Goal: Information Seeking & Learning: Learn about a topic

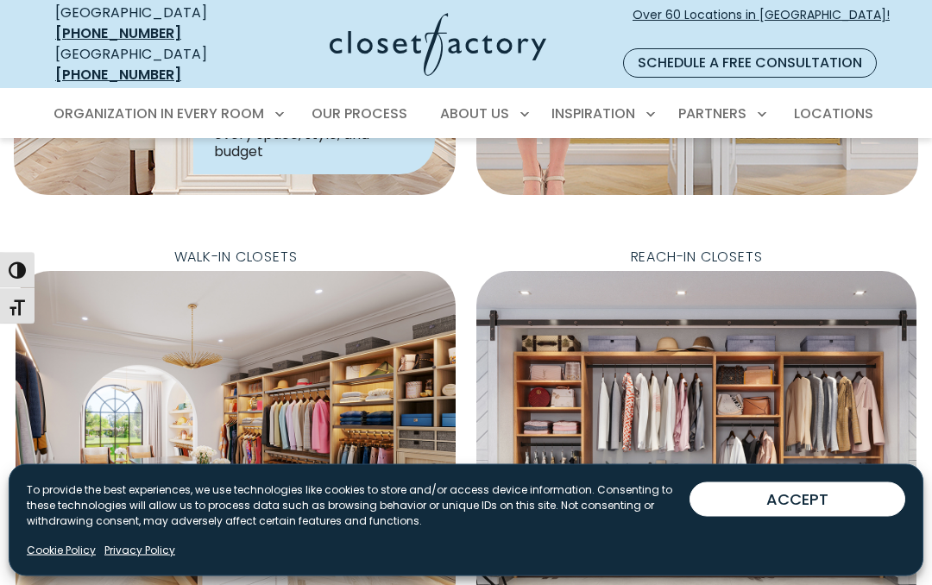
scroll to position [488, 0]
click at [832, 517] on button "ACCEPT" at bounding box center [797, 499] width 216 height 35
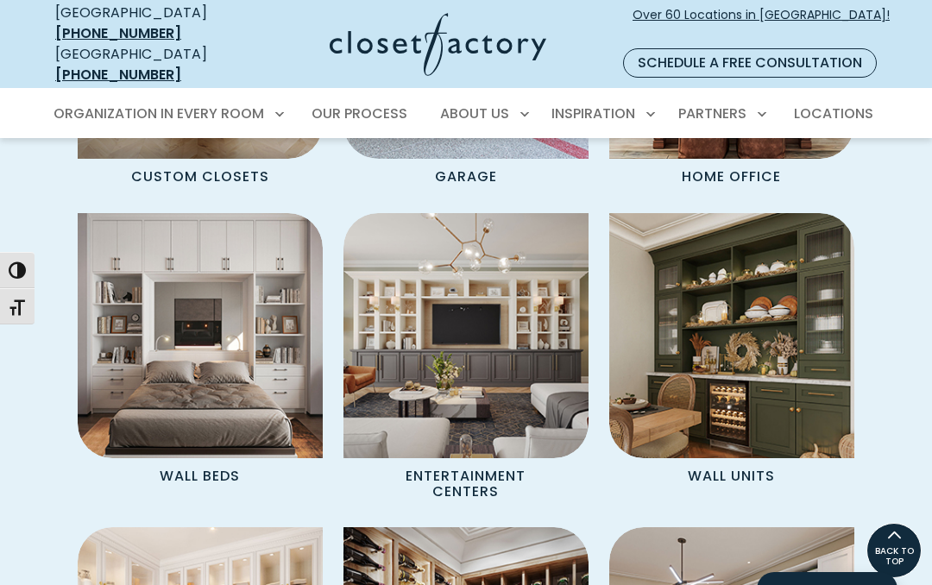
scroll to position [1565, 0]
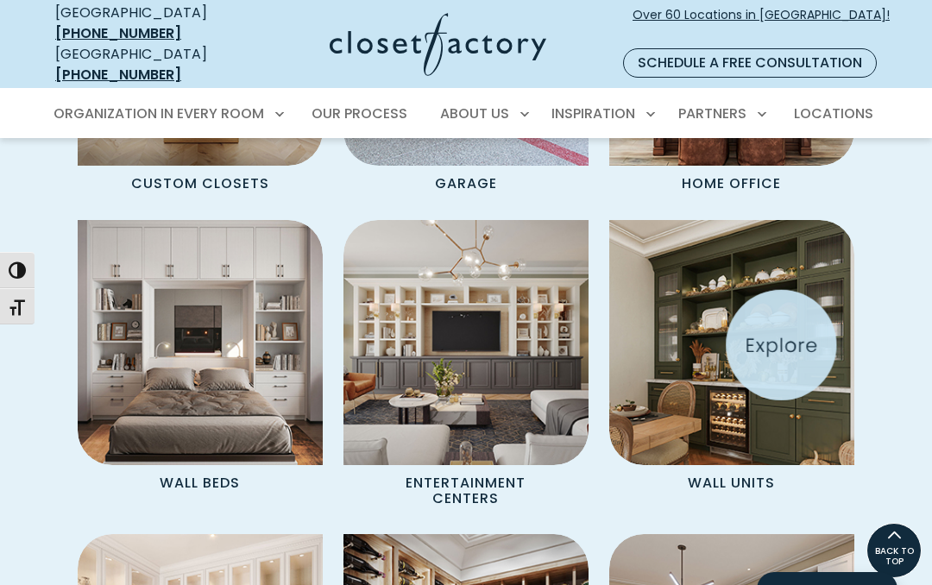
click at [776, 323] on img "Spaces Grid" at bounding box center [731, 342] width 245 height 245
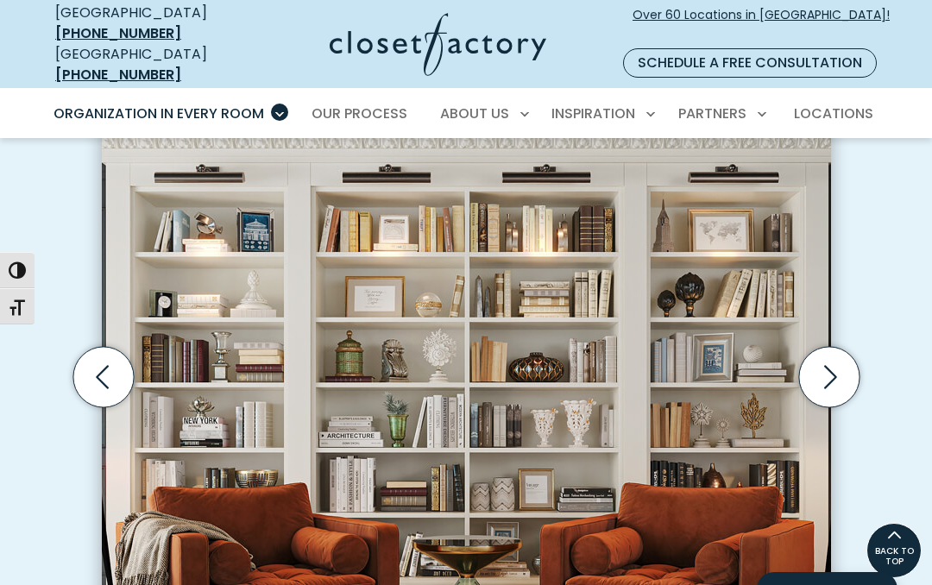
scroll to position [472, 0]
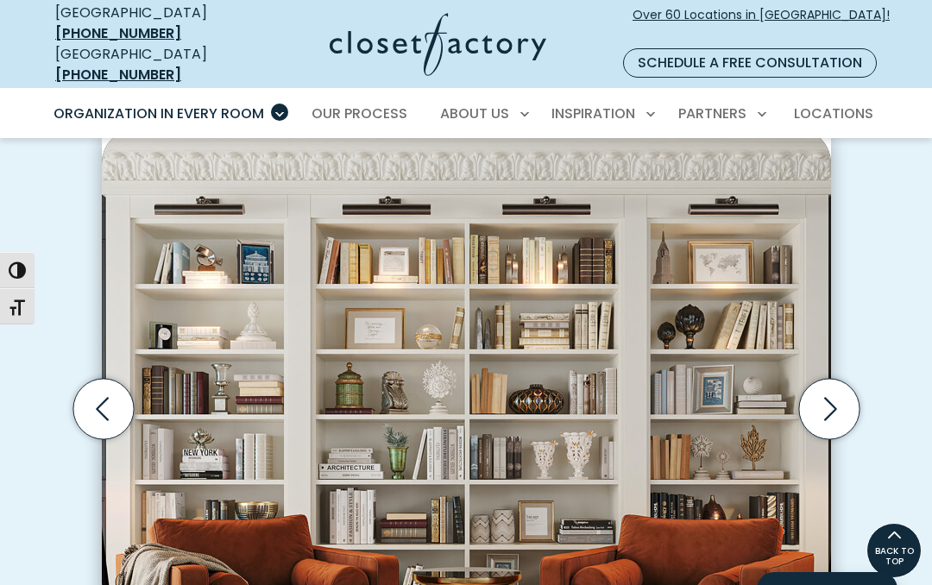
click at [825, 389] on icon "Next slide" at bounding box center [828, 409] width 60 height 60
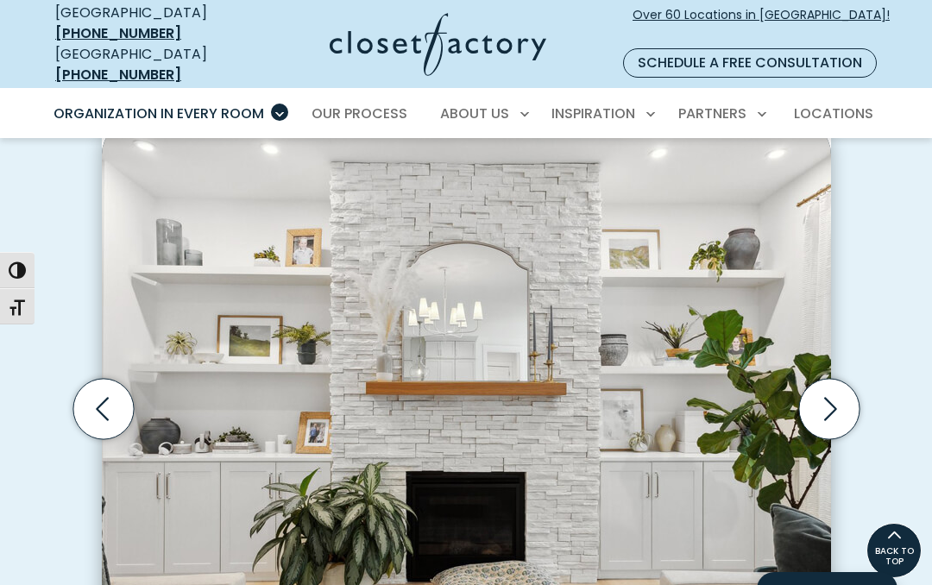
click at [842, 382] on icon "Next slide" at bounding box center [828, 409] width 60 height 60
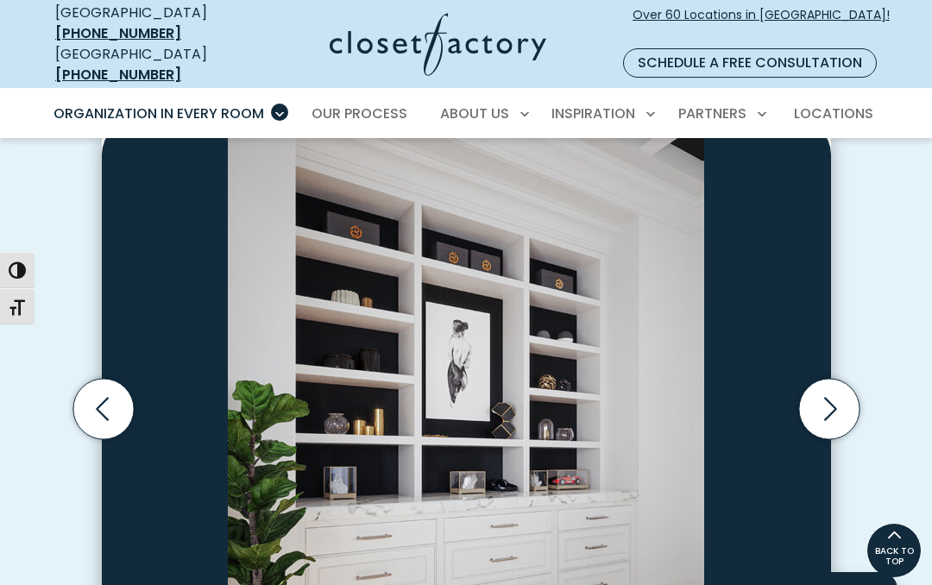
click at [827, 384] on icon "Next slide" at bounding box center [828, 409] width 60 height 60
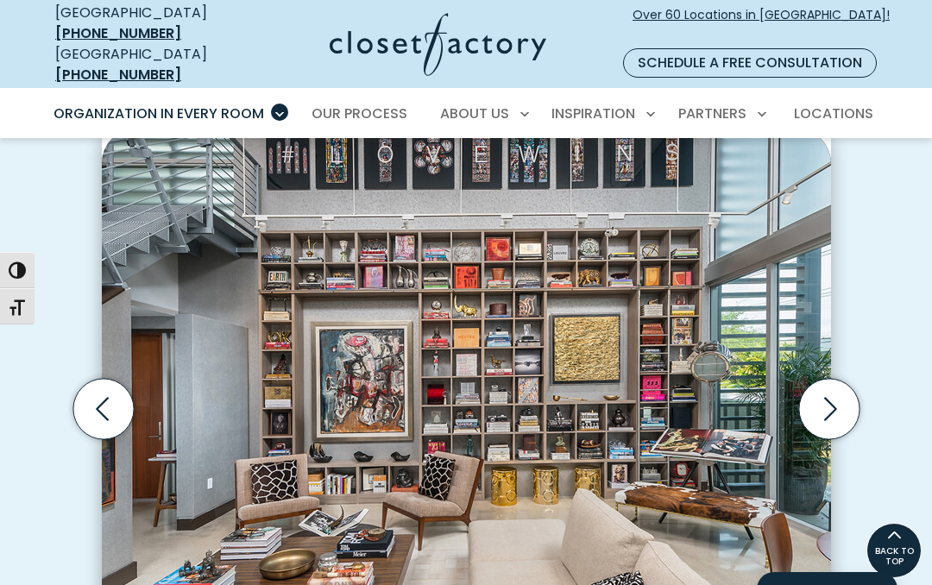
click at [835, 389] on icon "Next slide" at bounding box center [828, 409] width 60 height 60
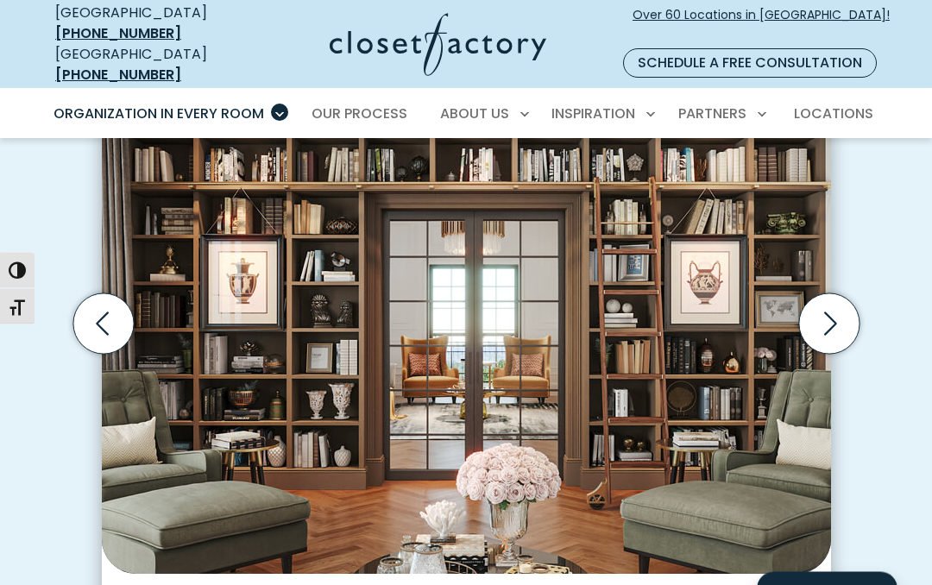
click at [827, 304] on icon "Next slide" at bounding box center [828, 324] width 60 height 60
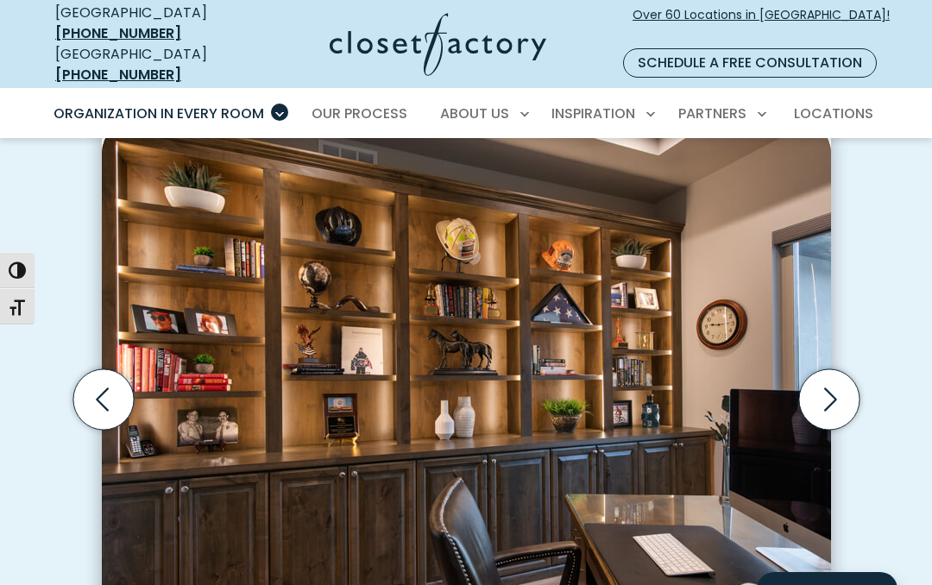
scroll to position [455, 0]
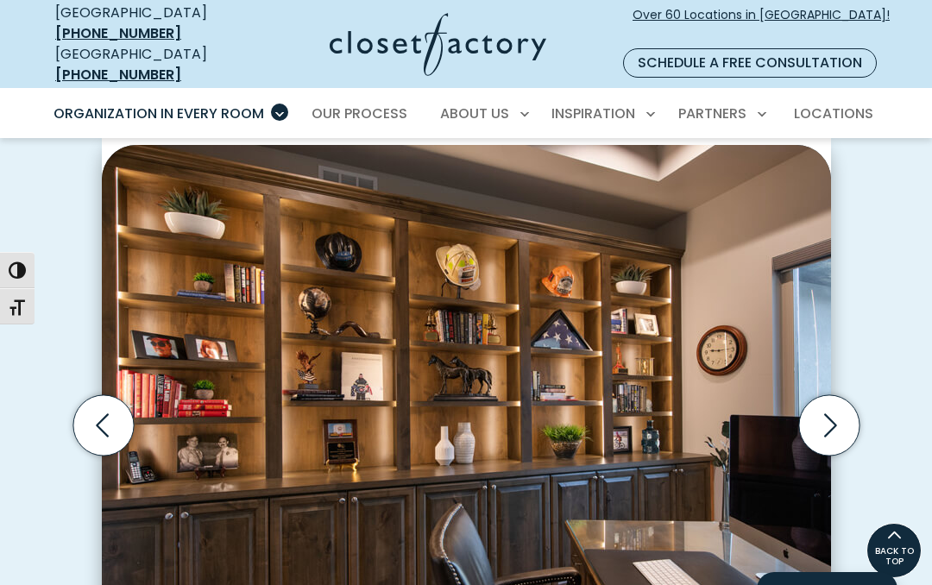
click at [827, 401] on icon "Next slide" at bounding box center [828, 425] width 60 height 60
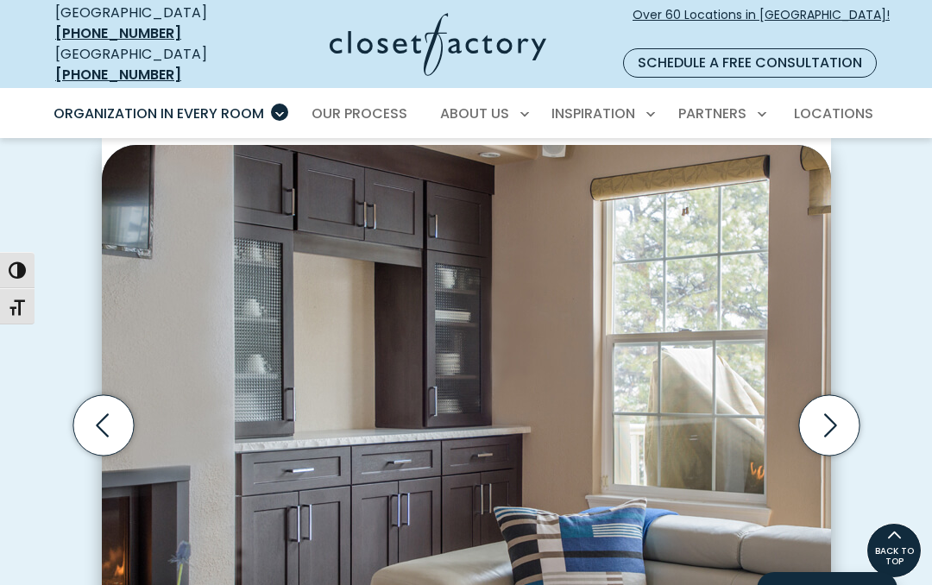
click at [823, 403] on icon "Next slide" at bounding box center [828, 425] width 60 height 60
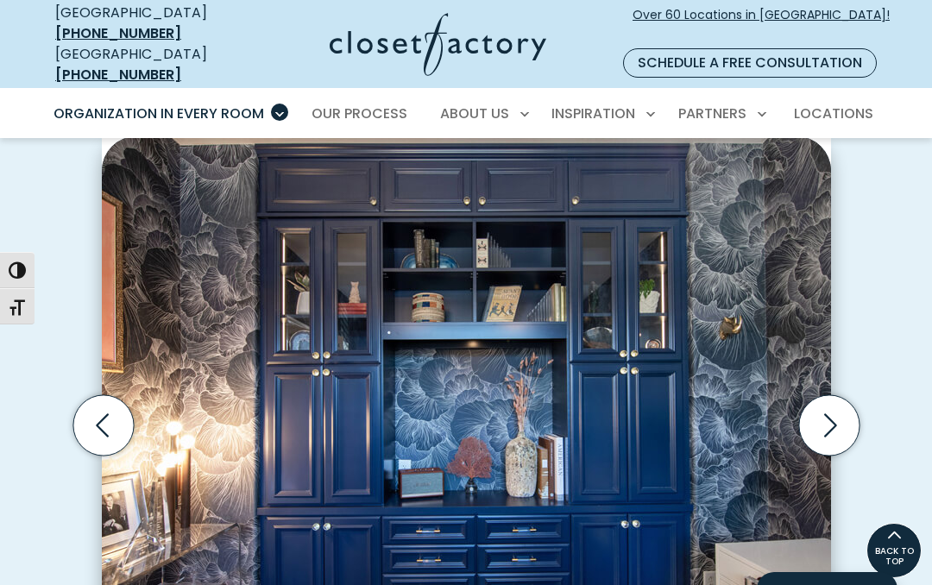
click at [830, 404] on icon "Next slide" at bounding box center [828, 425] width 60 height 60
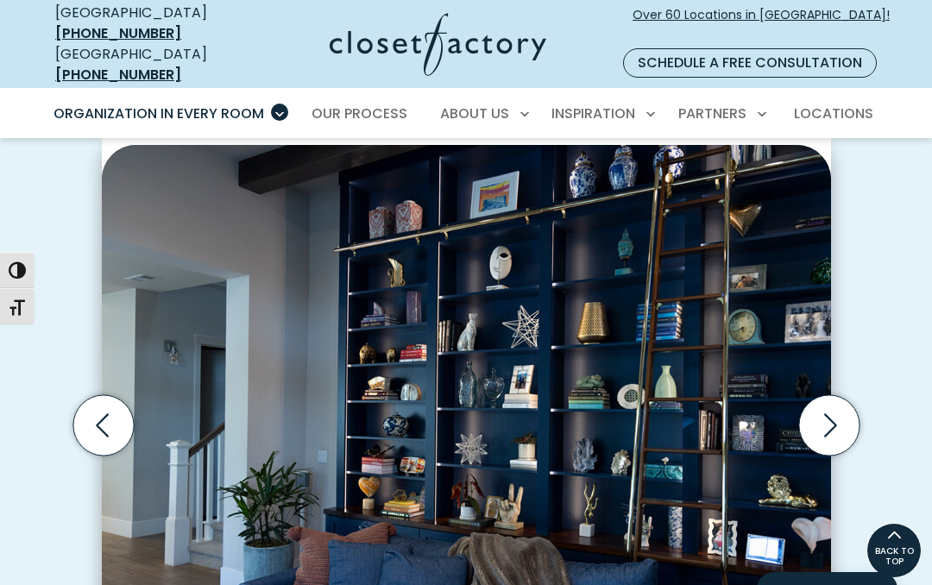
click at [829, 408] on icon "Next slide" at bounding box center [828, 425] width 60 height 60
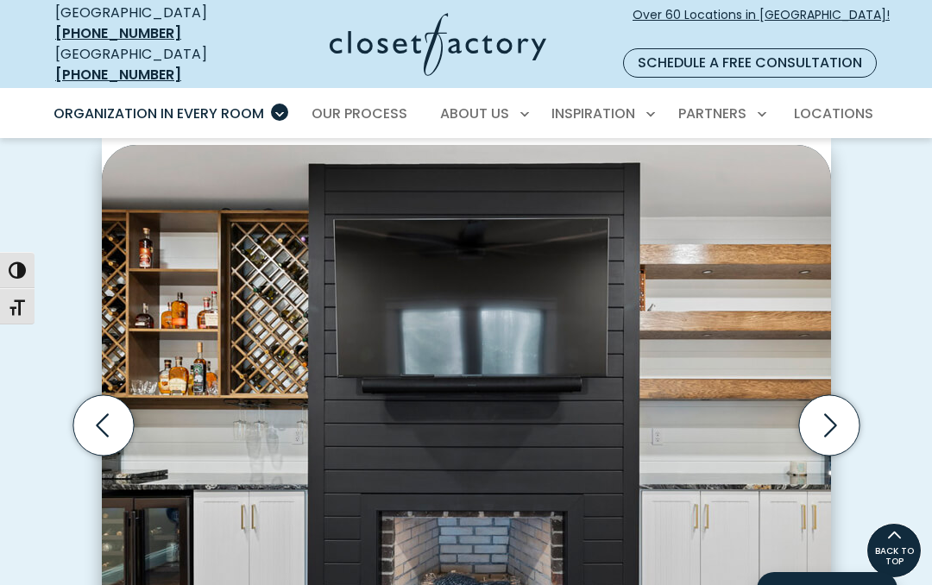
click at [823, 409] on icon "Next slide" at bounding box center [828, 425] width 60 height 60
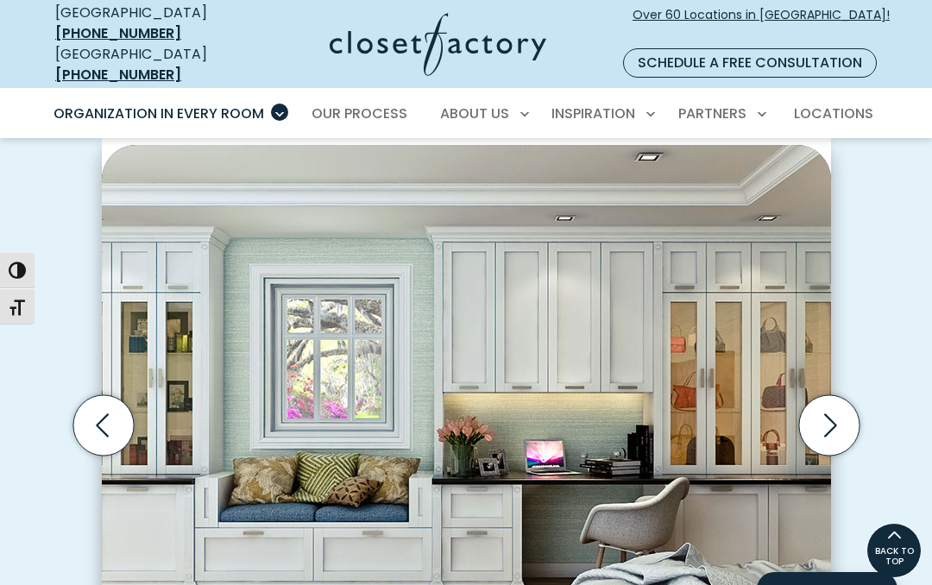
click at [833, 399] on icon "Next slide" at bounding box center [828, 425] width 60 height 60
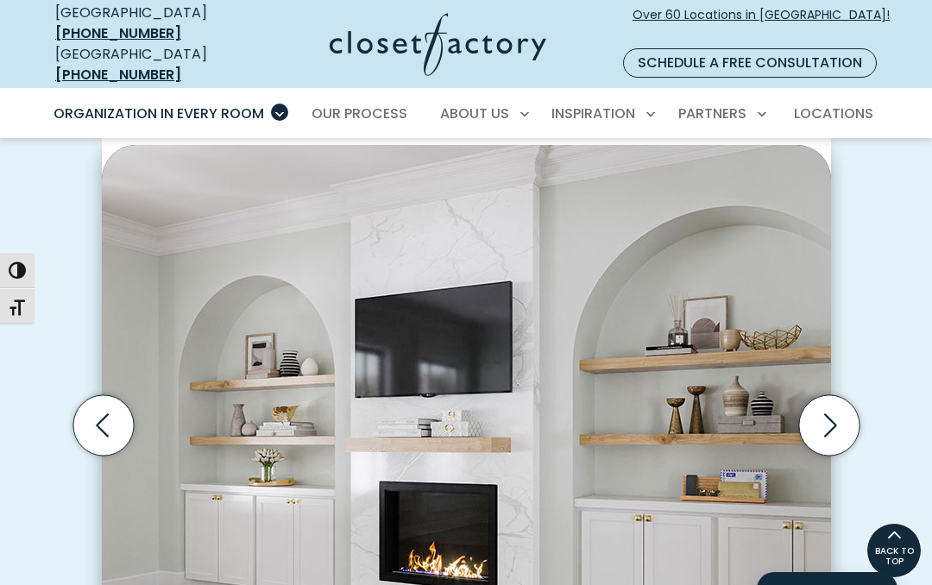
click at [823, 410] on icon "Next slide" at bounding box center [828, 425] width 60 height 60
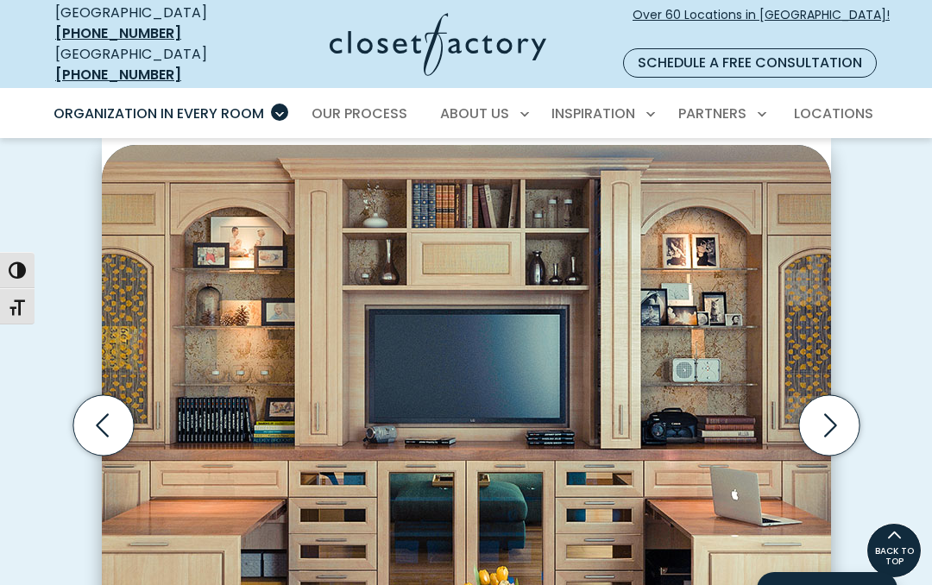
click at [832, 413] on icon "Next slide" at bounding box center [830, 424] width 13 height 23
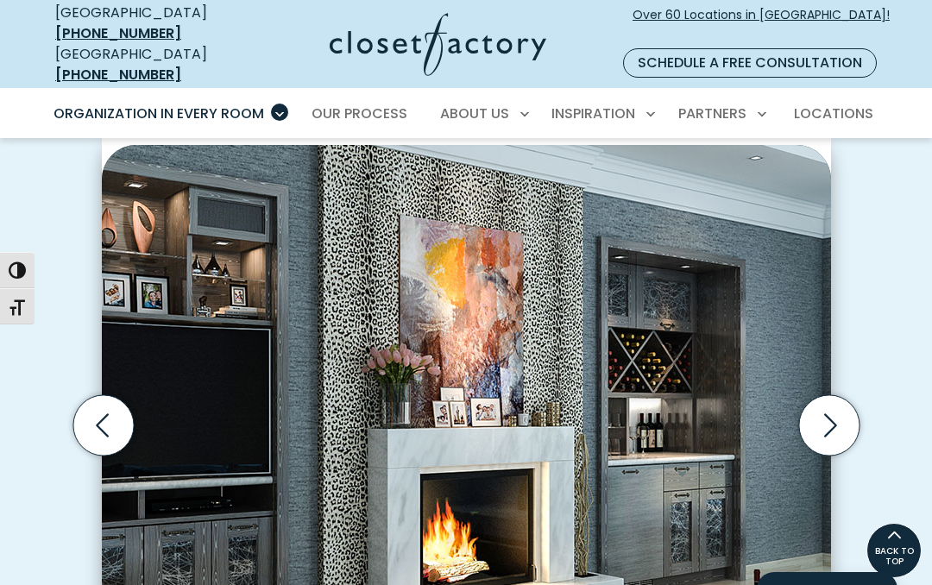
click at [836, 413] on icon "Next slide" at bounding box center [830, 424] width 13 height 23
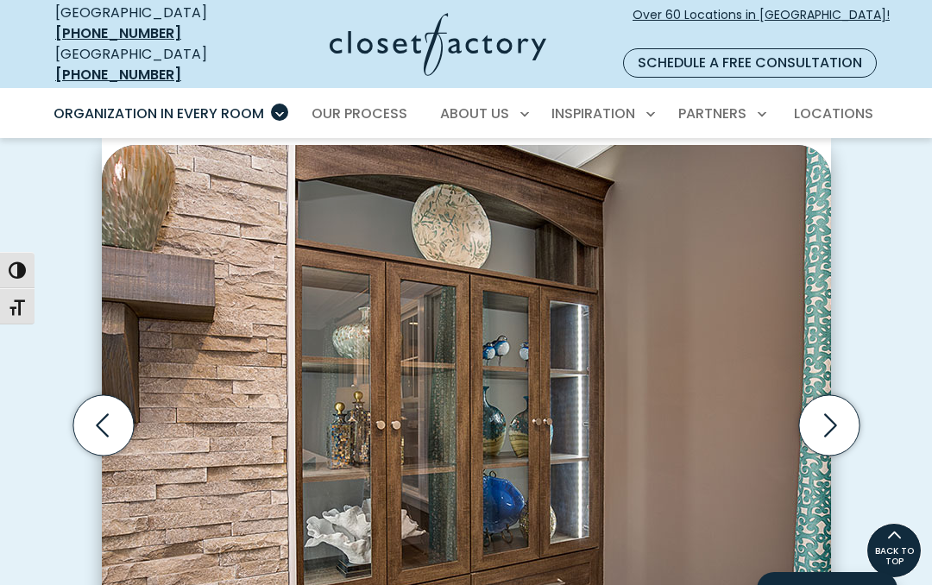
click at [832, 404] on icon "Next slide" at bounding box center [828, 425] width 60 height 60
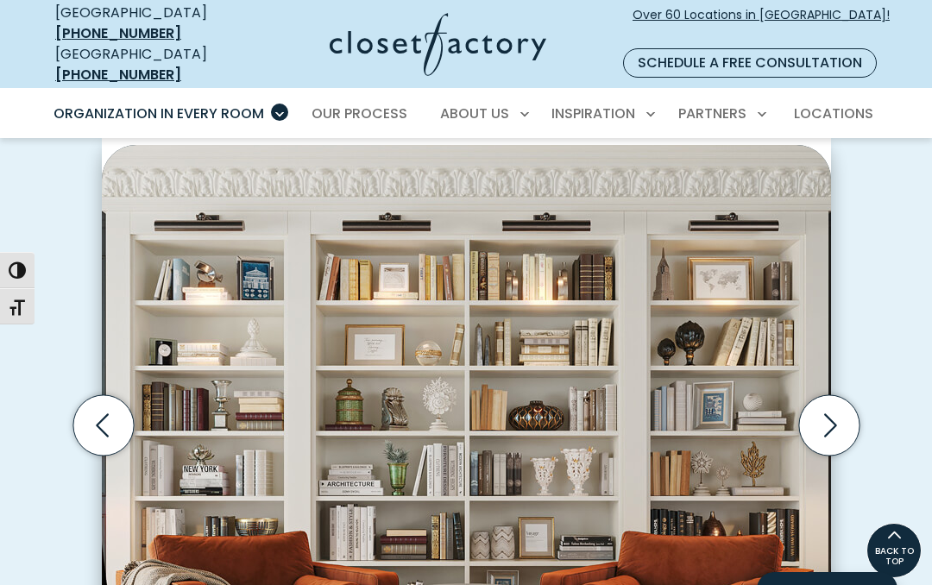
click at [831, 413] on icon "Next slide" at bounding box center [830, 424] width 13 height 23
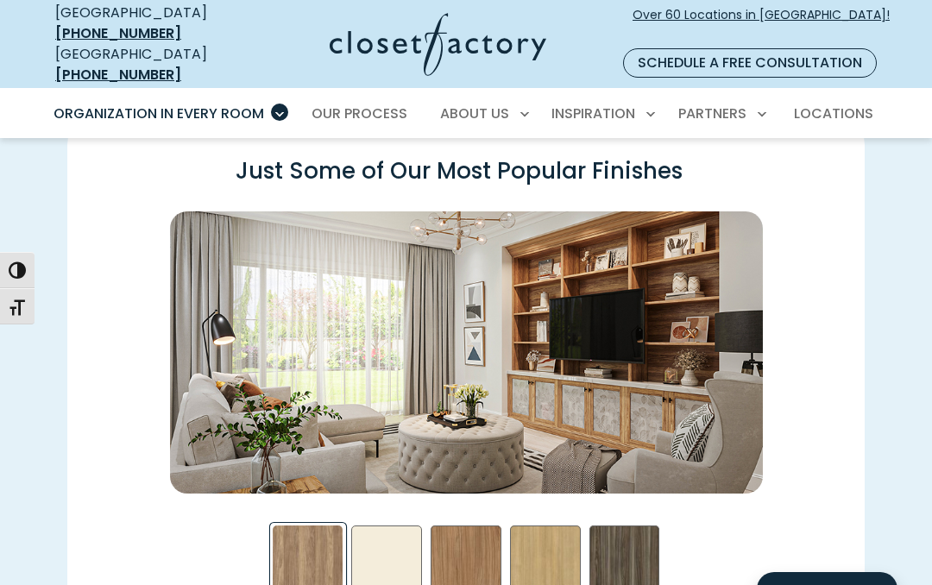
scroll to position [2303, 0]
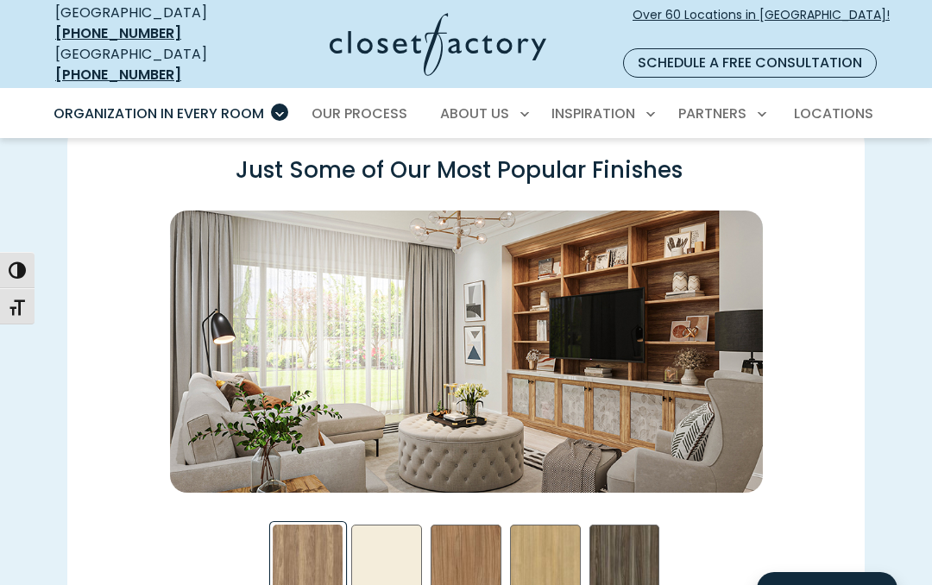
click at [384, 537] on div "Almond Swatch" at bounding box center [386, 559] width 71 height 71
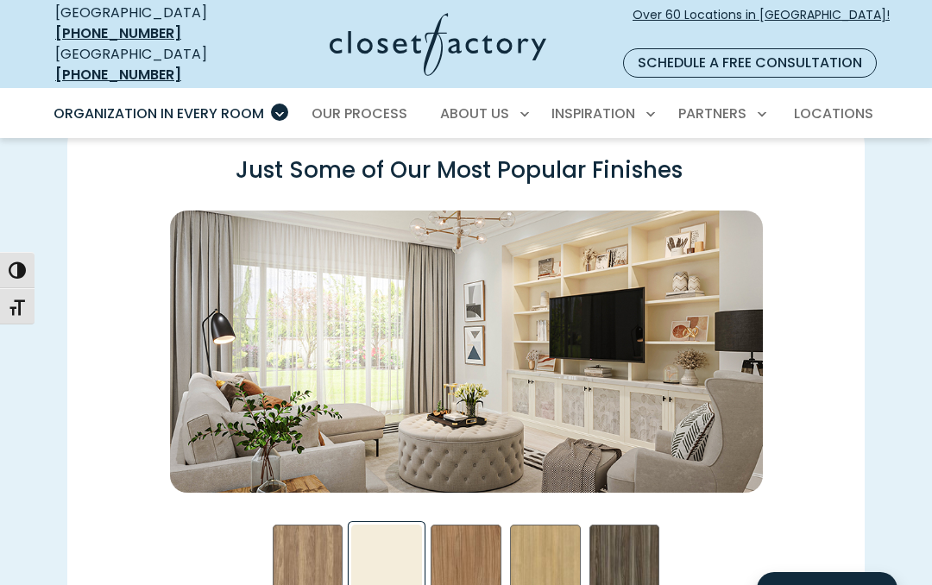
click at [469, 537] on div "Nutmeg Swatch" at bounding box center [465, 559] width 71 height 71
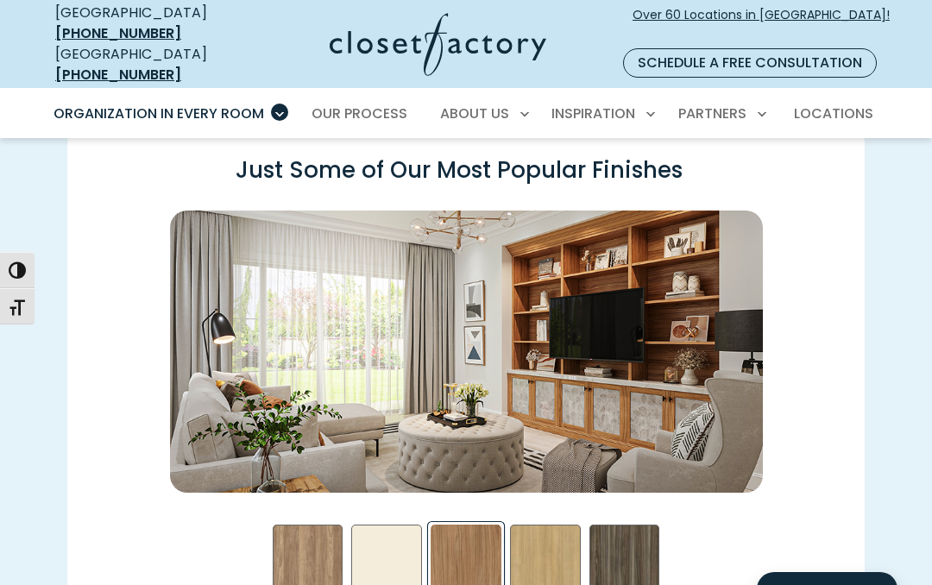
click at [552, 532] on div "Rhapsody Swatch" at bounding box center [545, 559] width 71 height 71
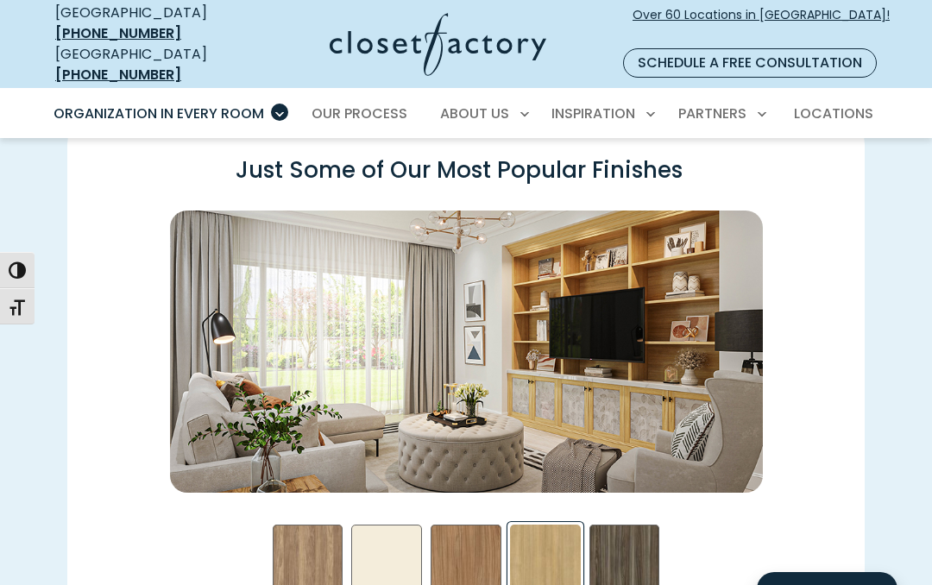
click at [627, 544] on div "Sunday Stroll Swatch" at bounding box center [624, 559] width 71 height 71
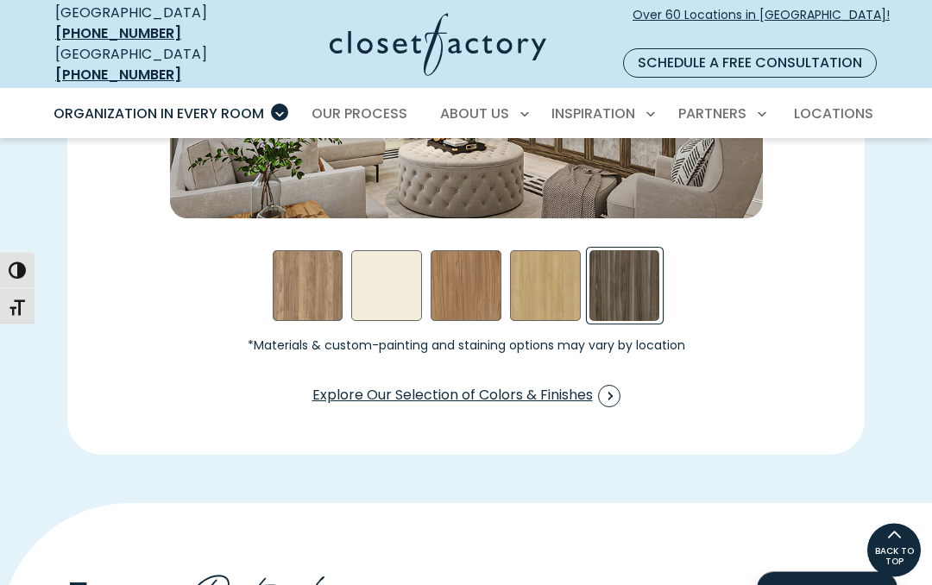
scroll to position [2576, 0]
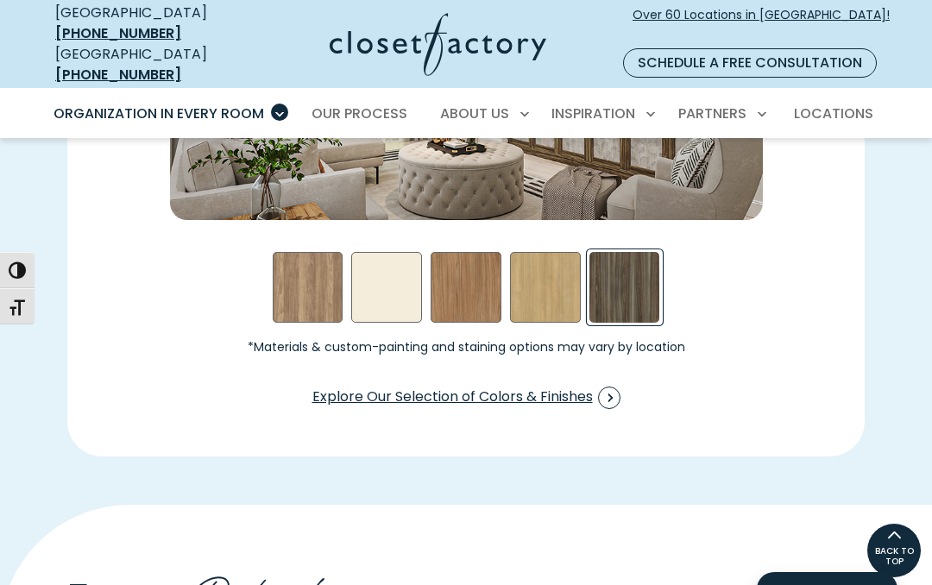
click at [610, 386] on span "Swatch Grid" at bounding box center [609, 397] width 22 height 22
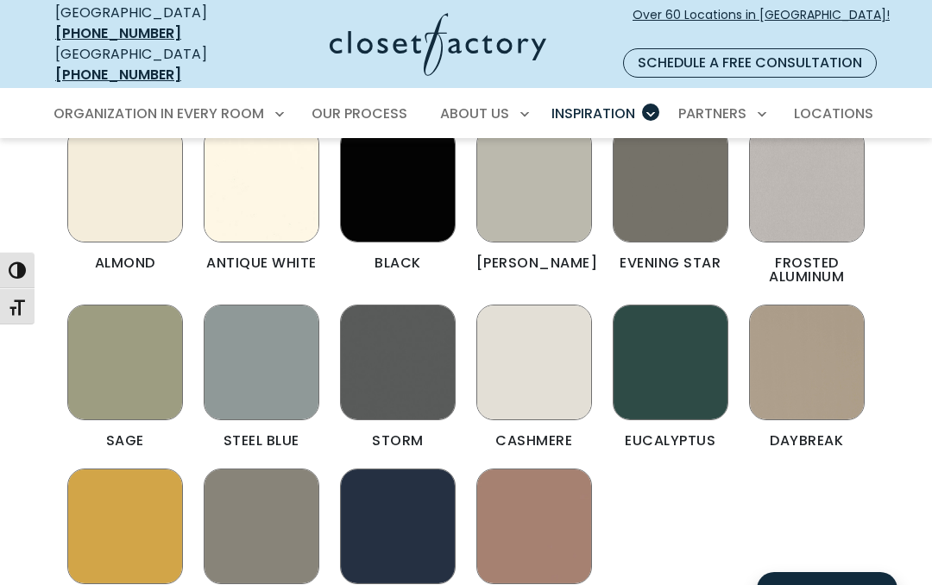
scroll to position [1776, 0]
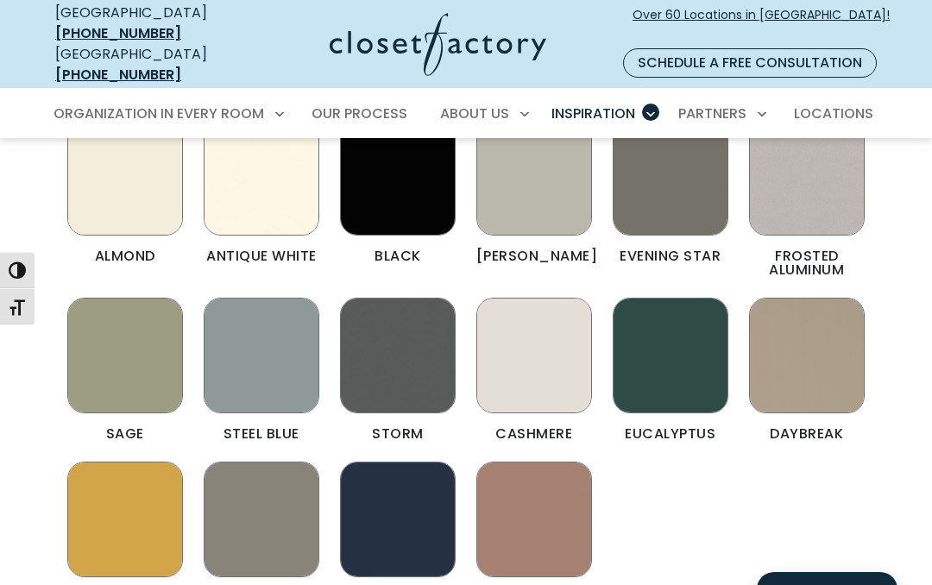
click at [139, 322] on img "Color & Finishes" at bounding box center [125, 356] width 116 height 116
click at [141, 318] on img "Color & Finishes" at bounding box center [125, 356] width 116 height 116
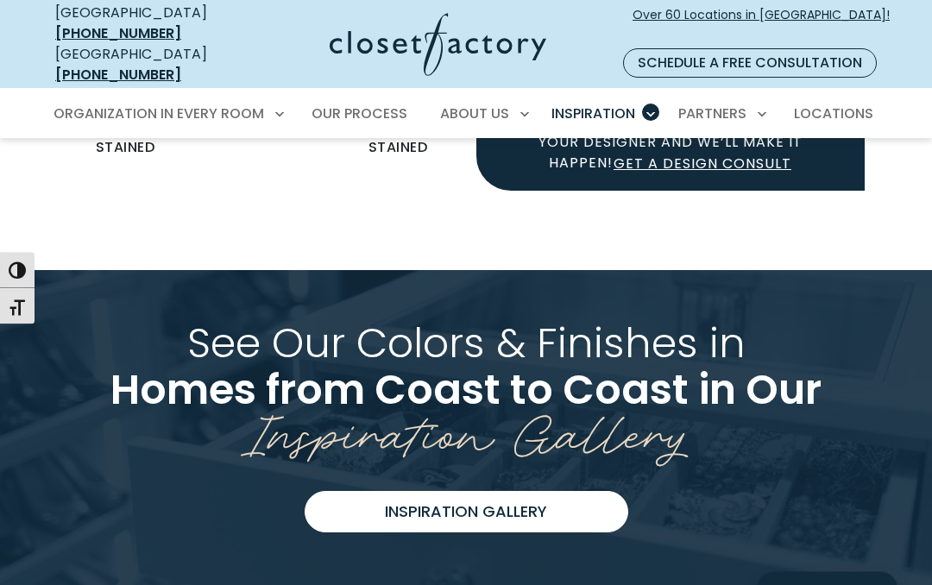
scroll to position [3438, 0]
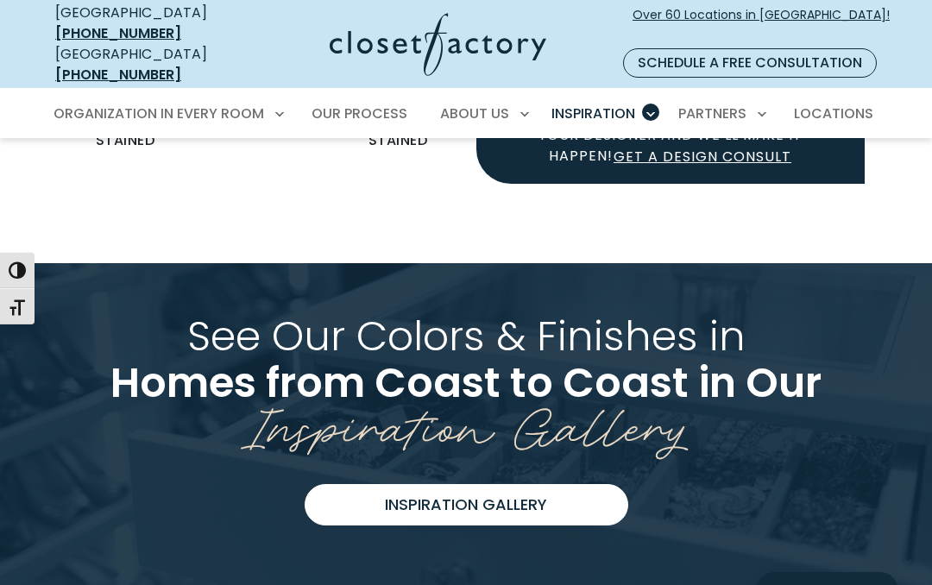
click at [493, 484] on link "Inspiration Gallery" at bounding box center [465, 504] width 323 height 41
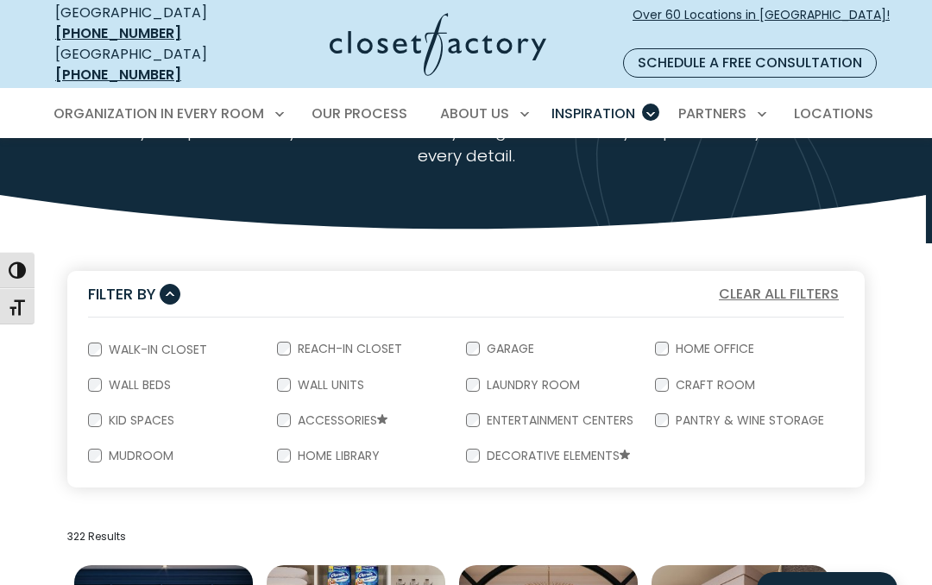
scroll to position [196, 0]
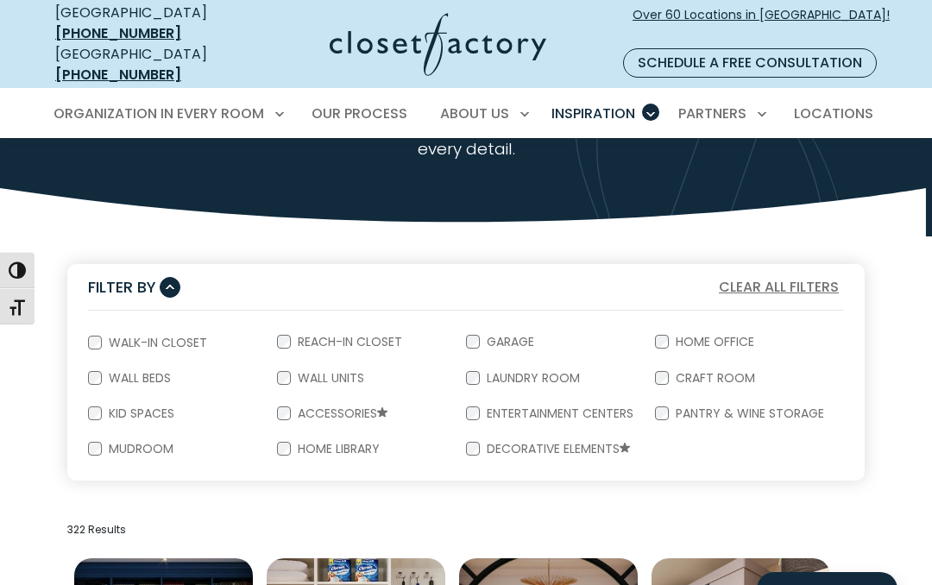
click at [282, 373] on div "Wall Units" at bounding box center [371, 378] width 189 height 35
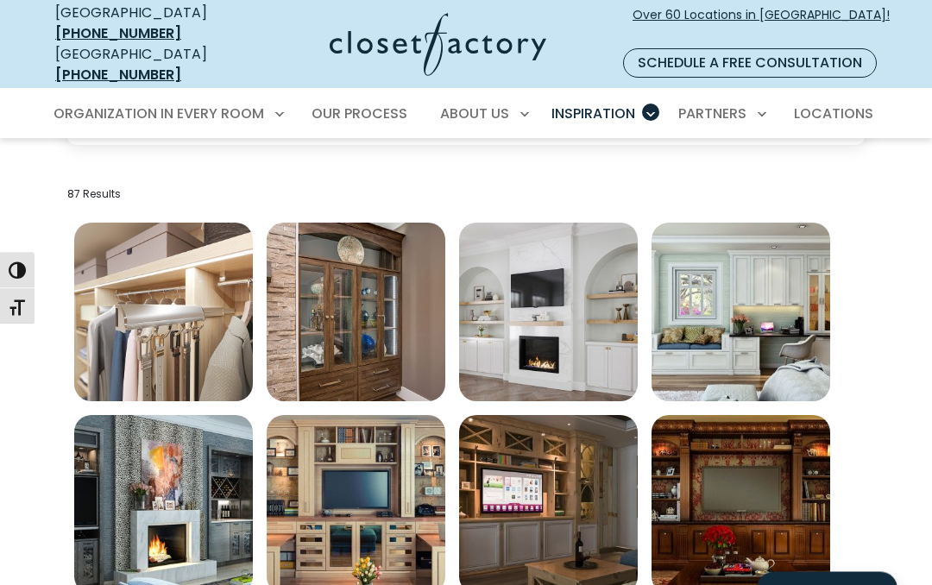
scroll to position [527, 0]
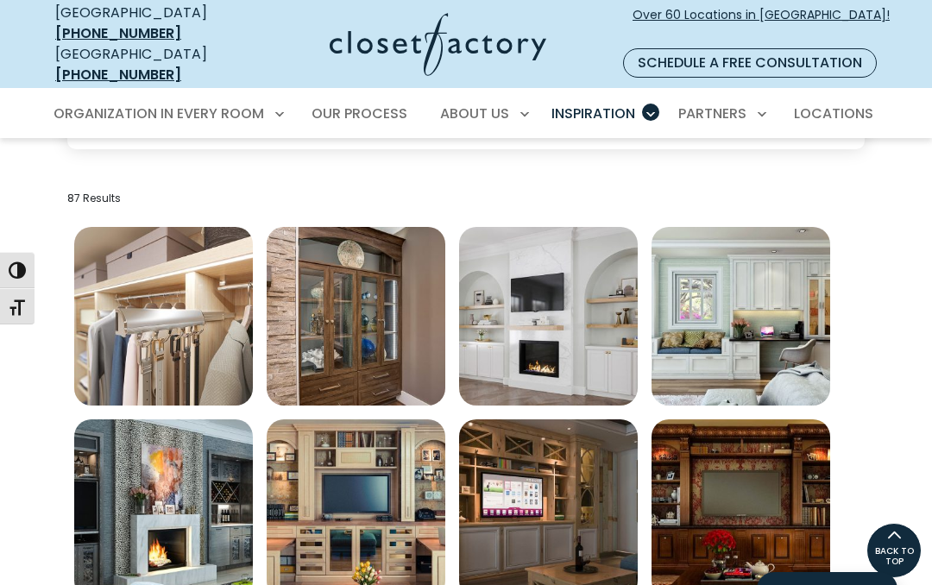
click at [196, 328] on img "Open inspiration gallery to preview enlarged image" at bounding box center [163, 316] width 179 height 179
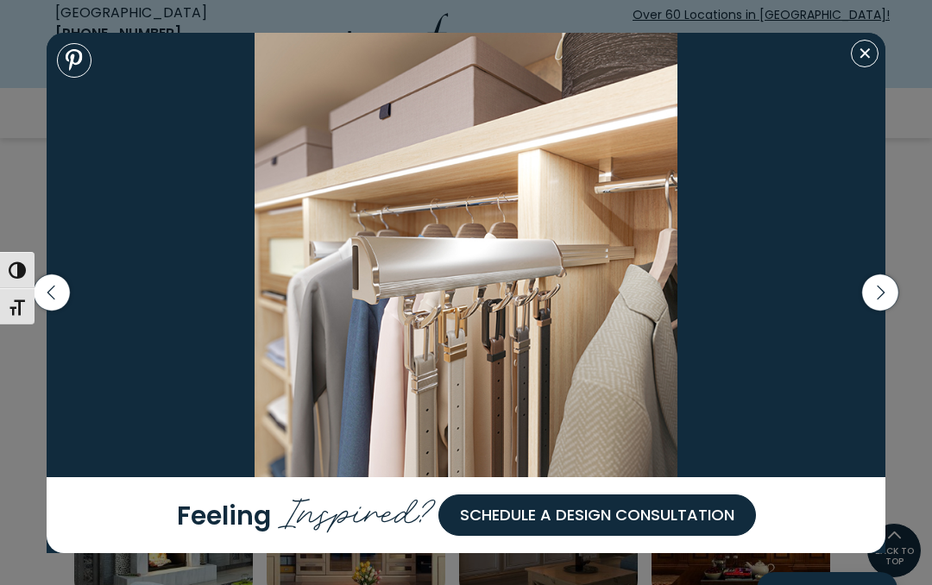
click at [879, 311] on icon "button" at bounding box center [880, 292] width 36 height 36
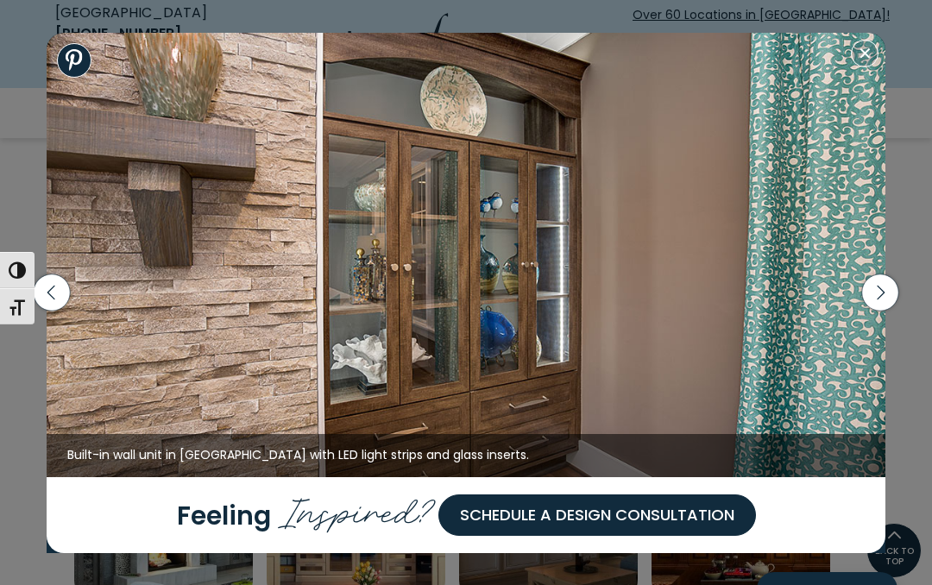
click at [875, 311] on icon "button" at bounding box center [880, 292] width 36 height 36
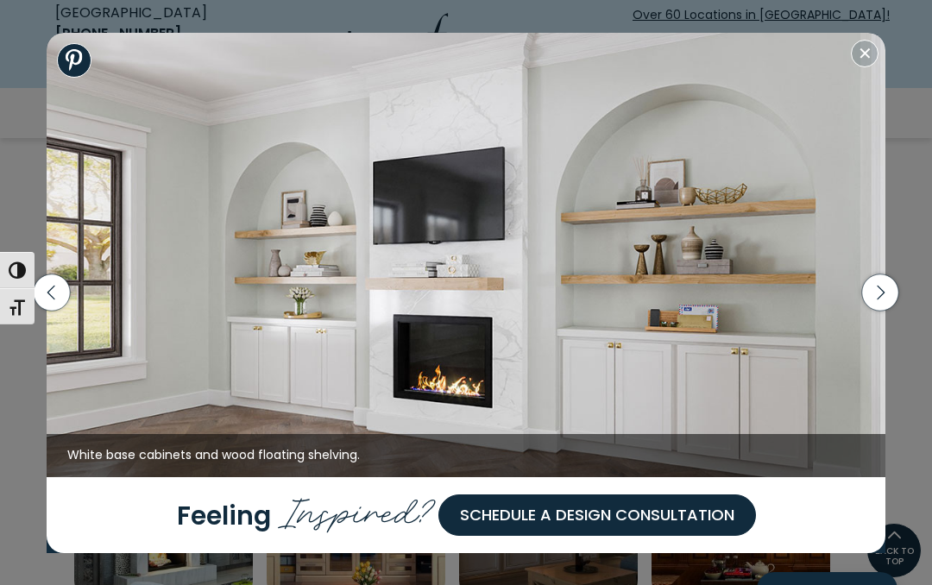
click at [873, 311] on icon "button" at bounding box center [880, 292] width 36 height 36
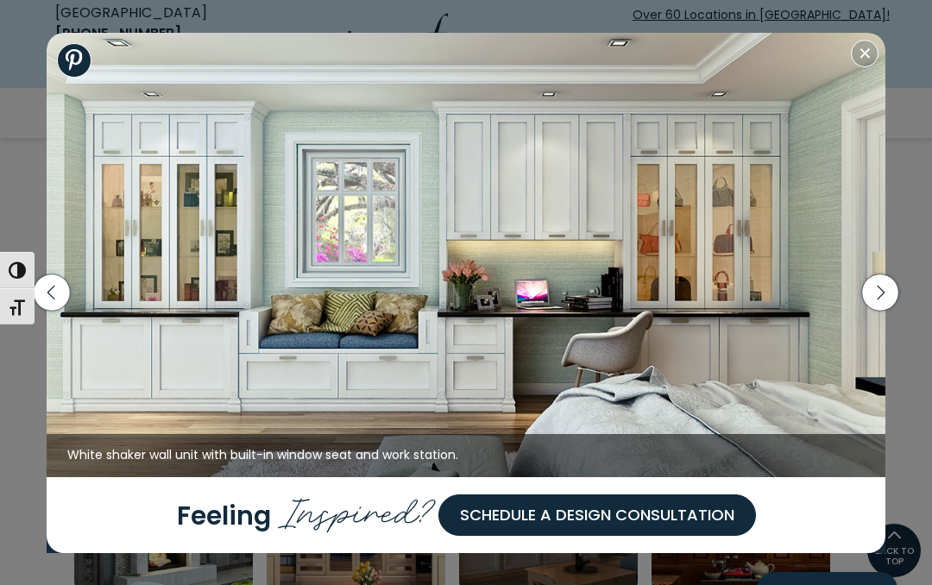
click at [886, 311] on icon "button" at bounding box center [880, 292] width 36 height 36
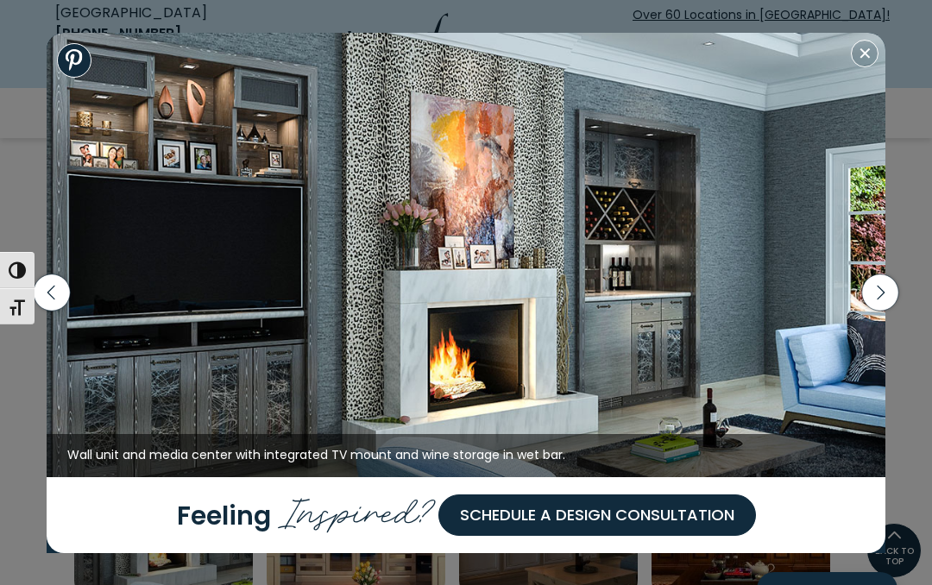
click at [879, 311] on icon "button" at bounding box center [880, 292] width 36 height 36
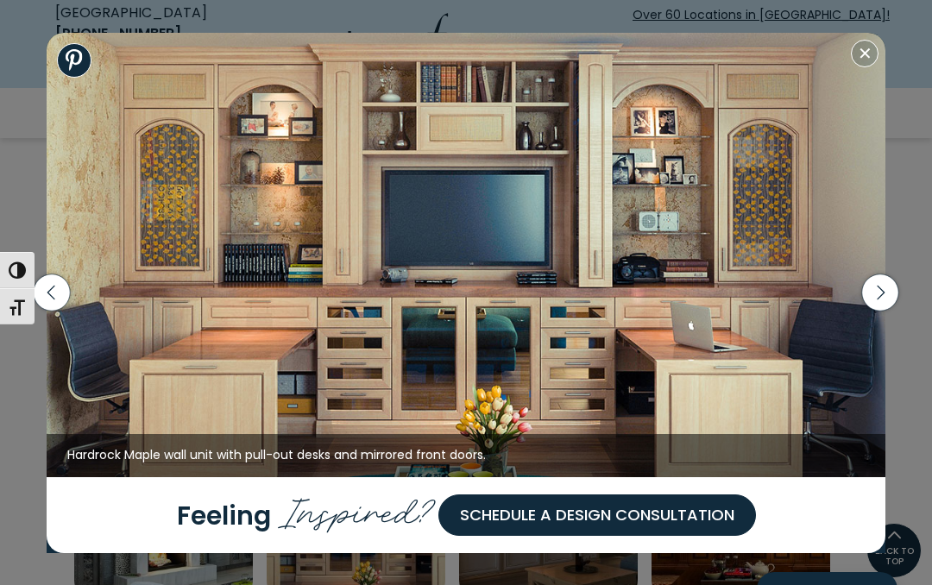
click at [888, 311] on icon "button" at bounding box center [880, 292] width 36 height 36
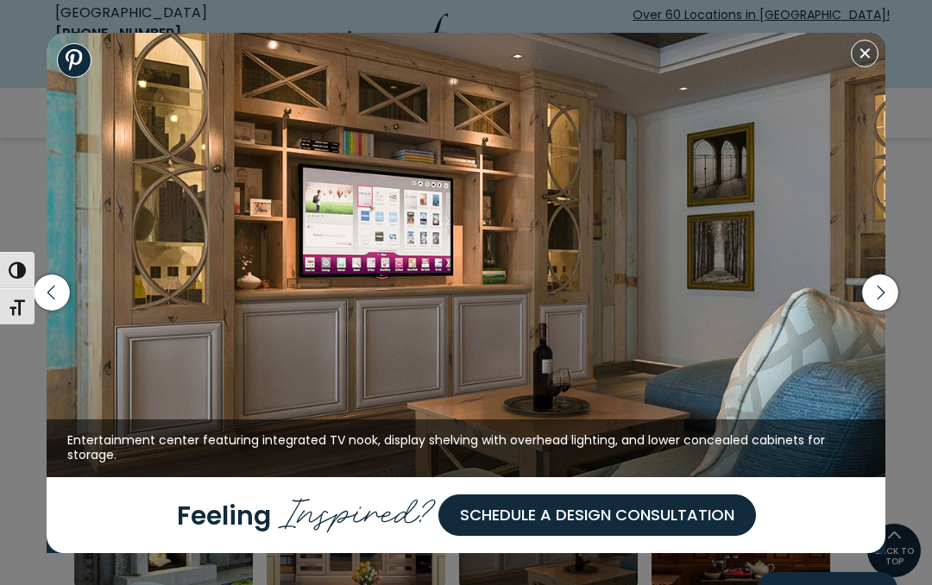
click at [875, 311] on icon "button" at bounding box center [880, 292] width 36 height 36
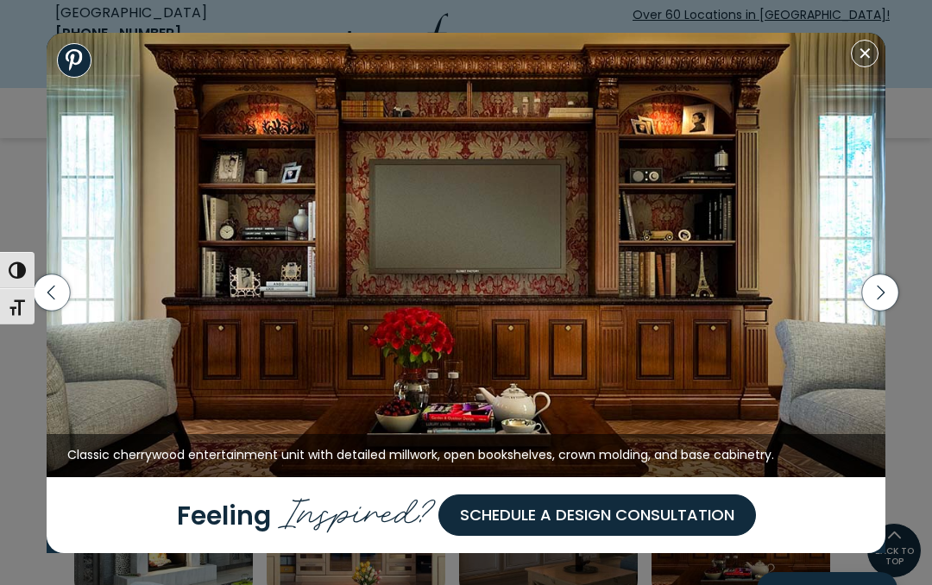
click at [875, 311] on icon "button" at bounding box center [880, 292] width 36 height 36
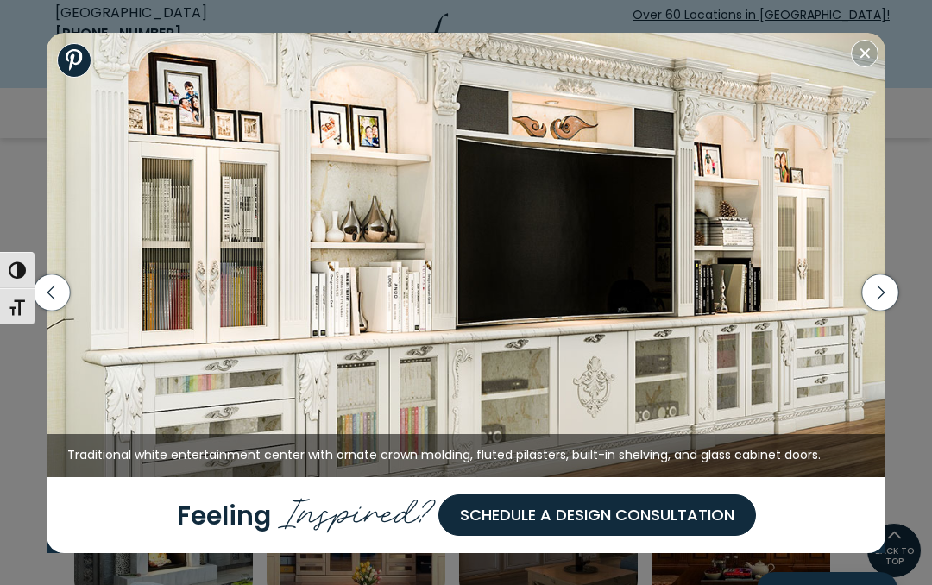
click at [875, 311] on icon "button" at bounding box center [880, 292] width 36 height 36
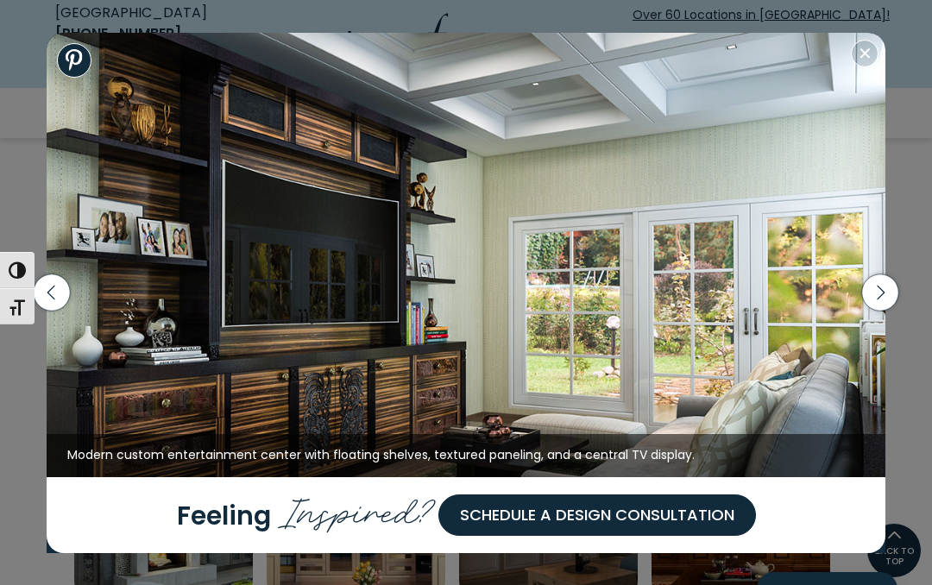
click at [877, 311] on icon "button" at bounding box center [880, 292] width 36 height 36
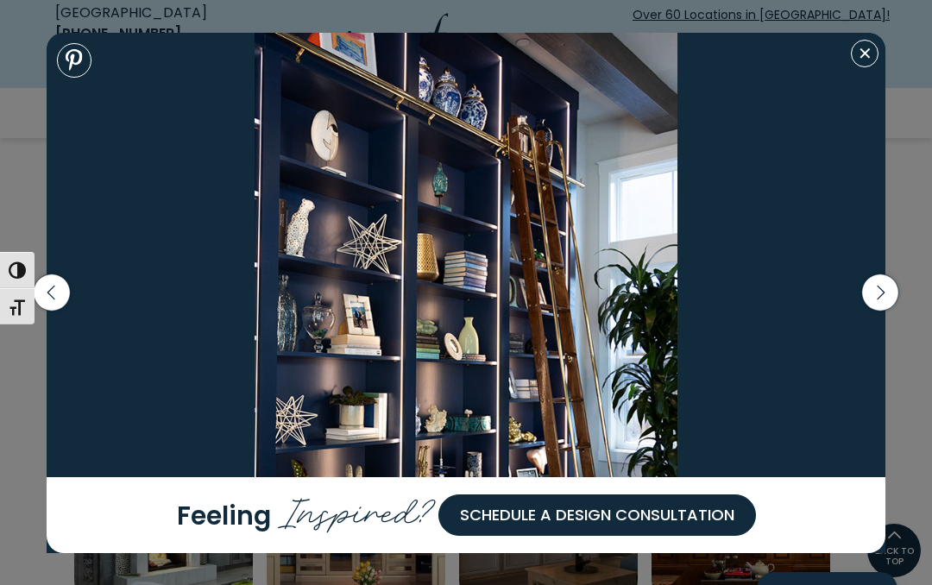
click at [878, 300] on icon "button" at bounding box center [880, 293] width 8 height 15
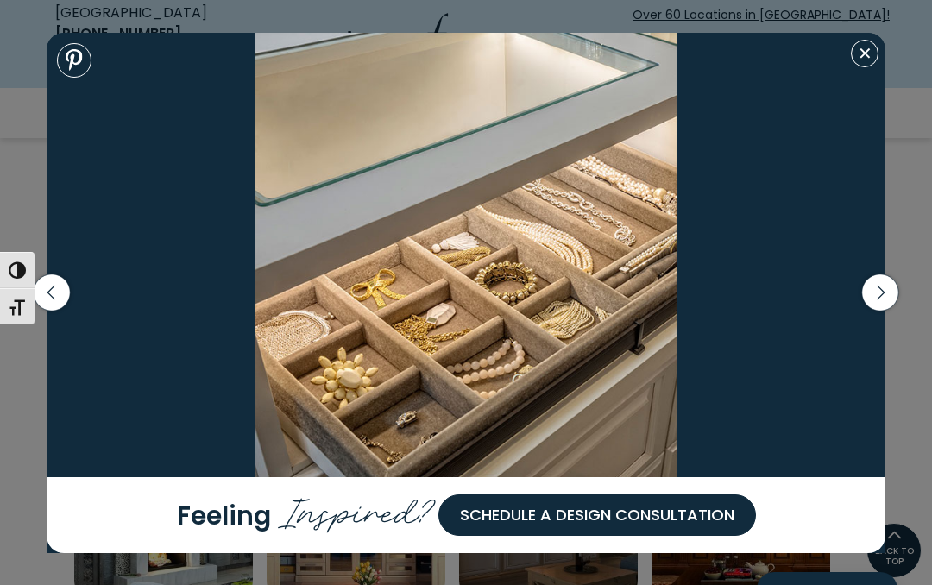
click at [871, 311] on icon "button" at bounding box center [880, 292] width 36 height 36
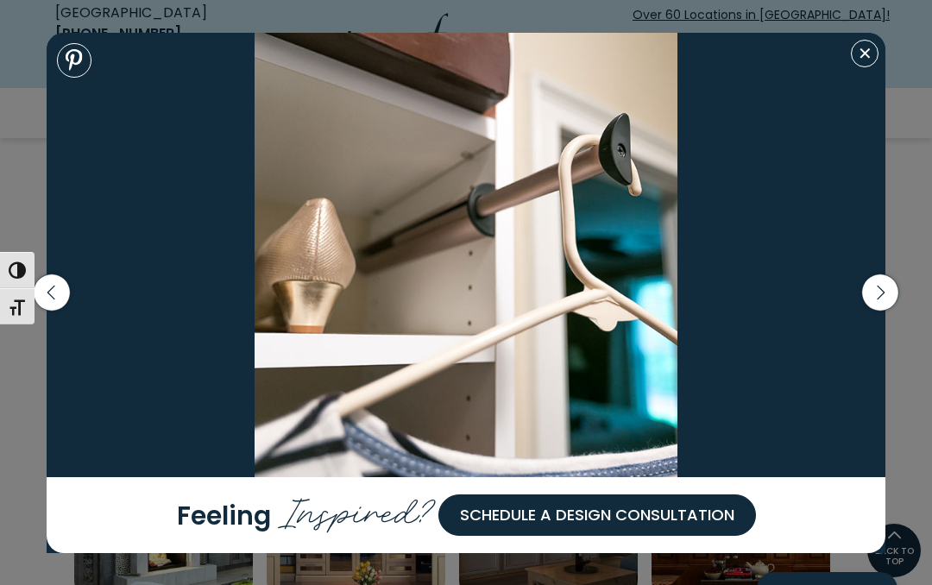
click at [882, 311] on icon "button" at bounding box center [880, 292] width 36 height 36
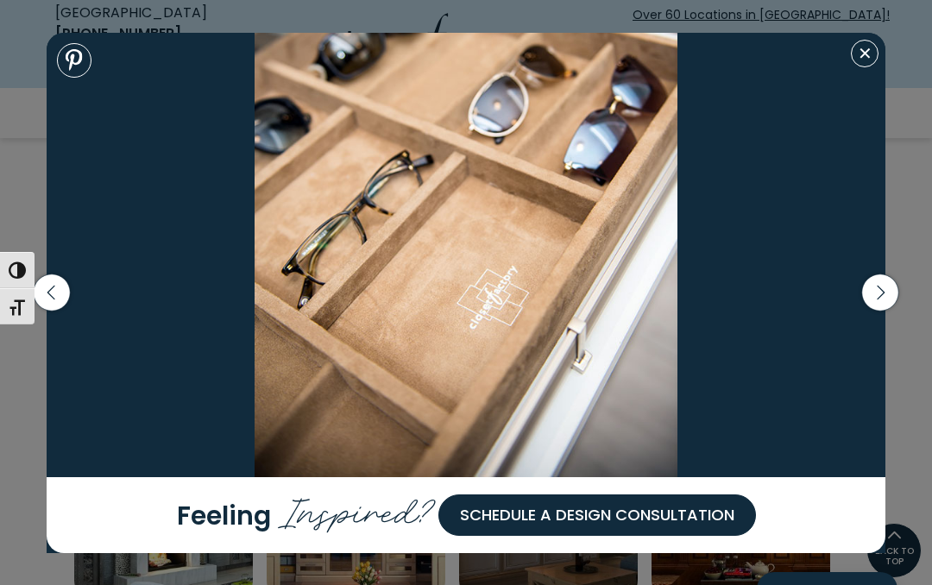
click at [35, 330] on icon "button" at bounding box center [51, 292] width 45 height 74
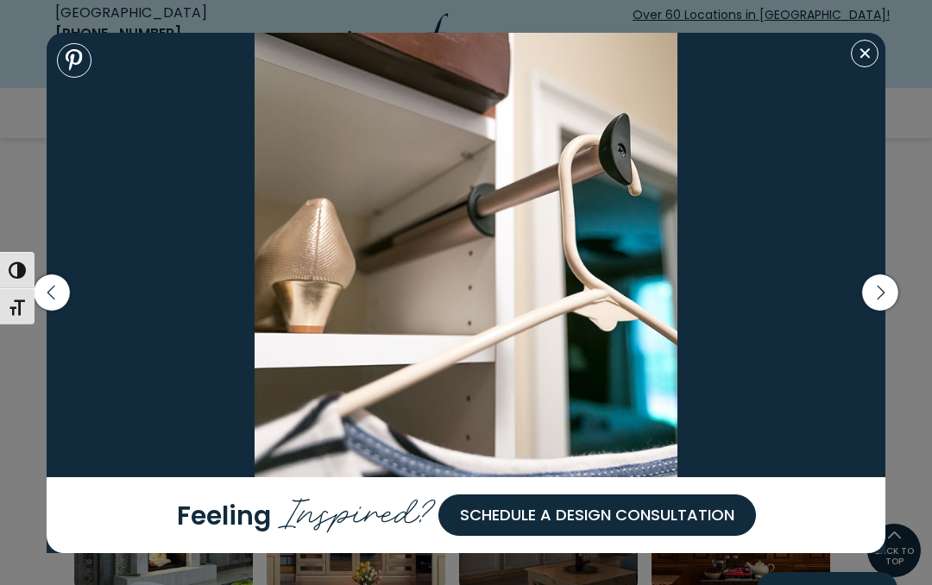
click at [873, 311] on icon "button" at bounding box center [880, 292] width 36 height 36
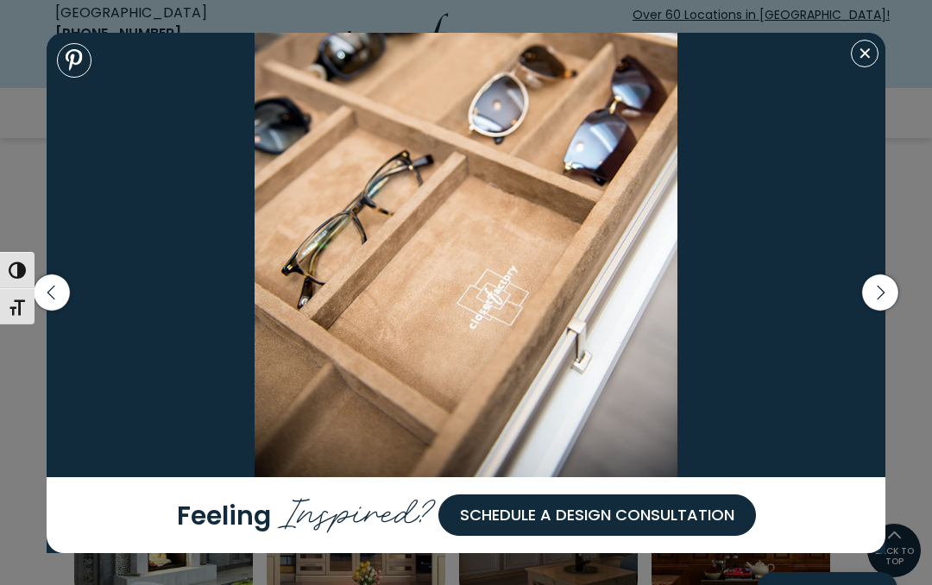
click at [875, 311] on icon "button" at bounding box center [880, 292] width 36 height 36
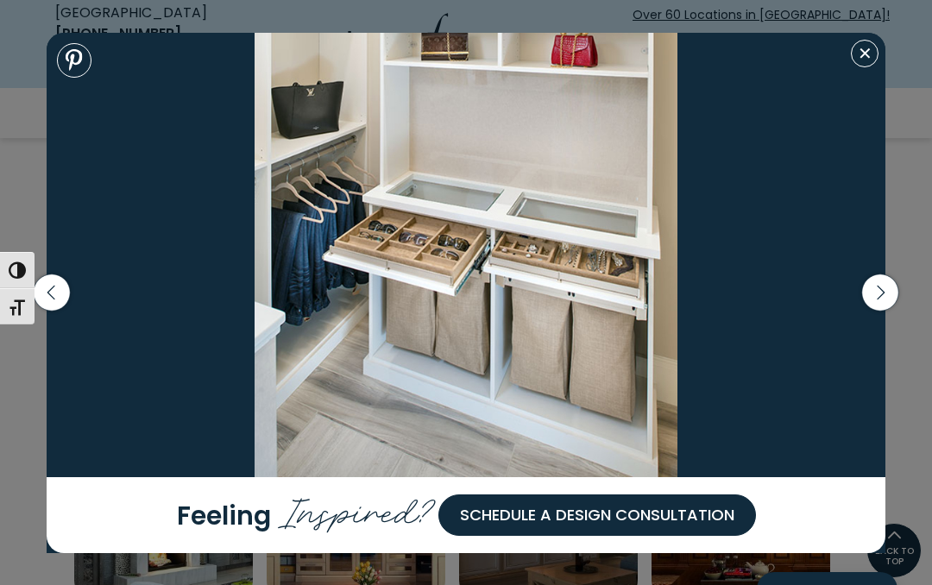
click at [869, 311] on icon "button" at bounding box center [880, 292] width 36 height 36
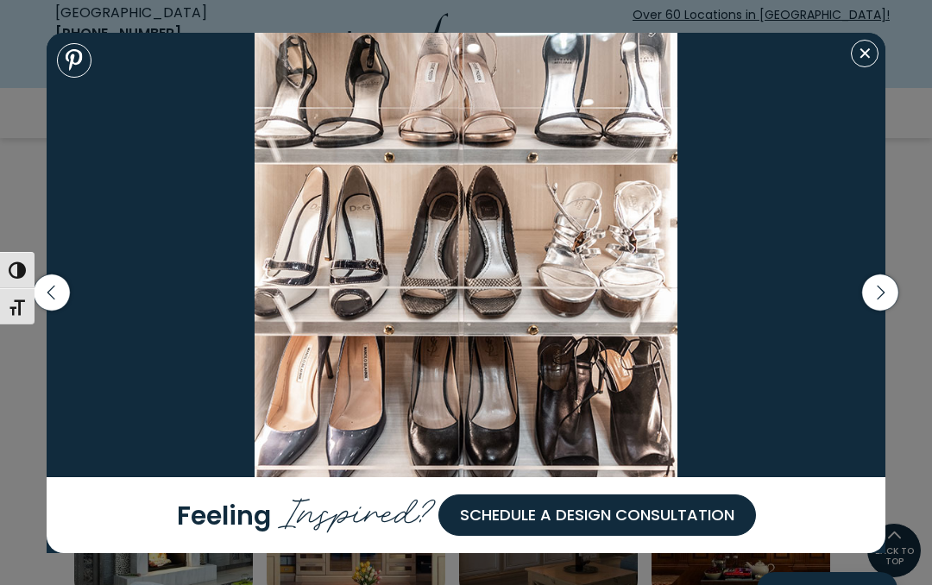
click at [876, 311] on icon "button" at bounding box center [880, 292] width 36 height 36
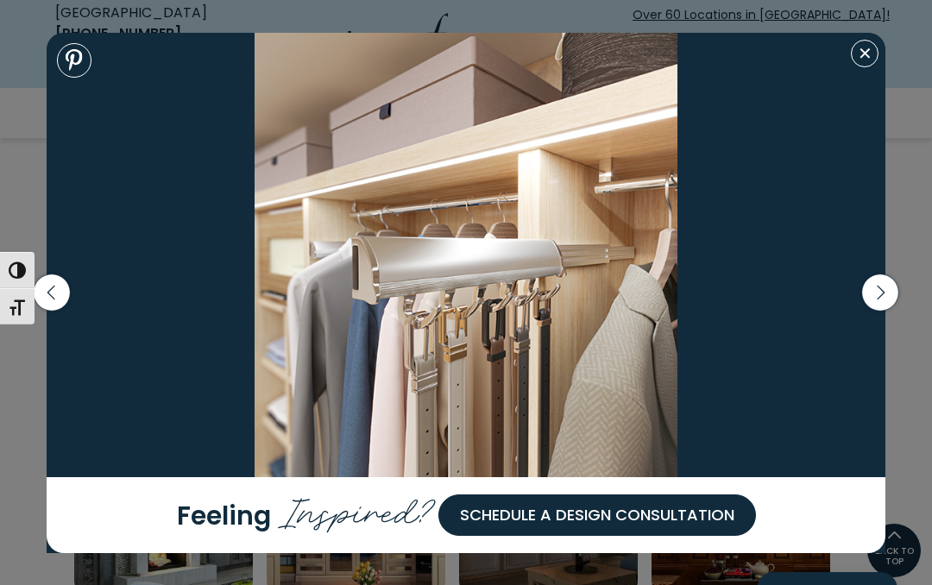
click at [897, 311] on icon "button" at bounding box center [880, 292] width 36 height 36
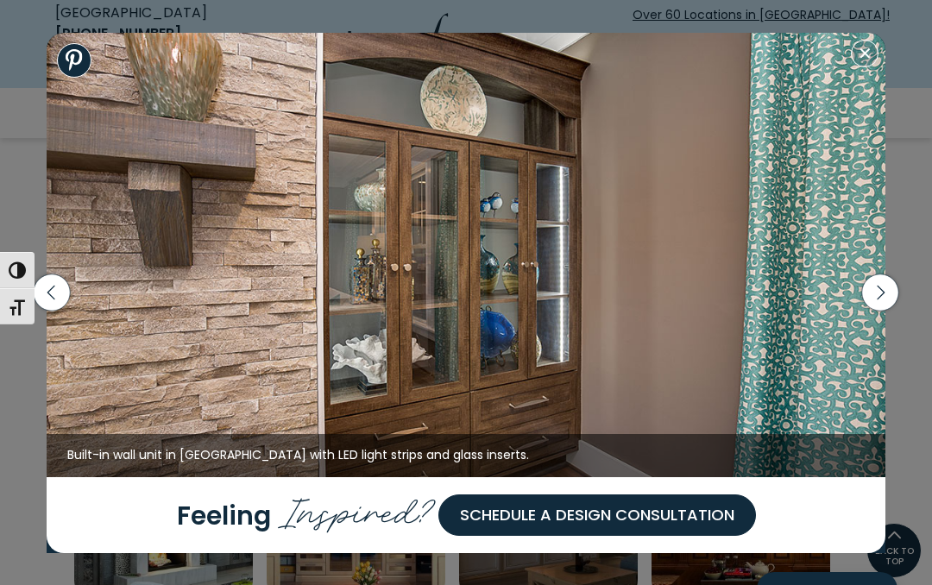
click at [890, 311] on icon "button" at bounding box center [880, 292] width 36 height 36
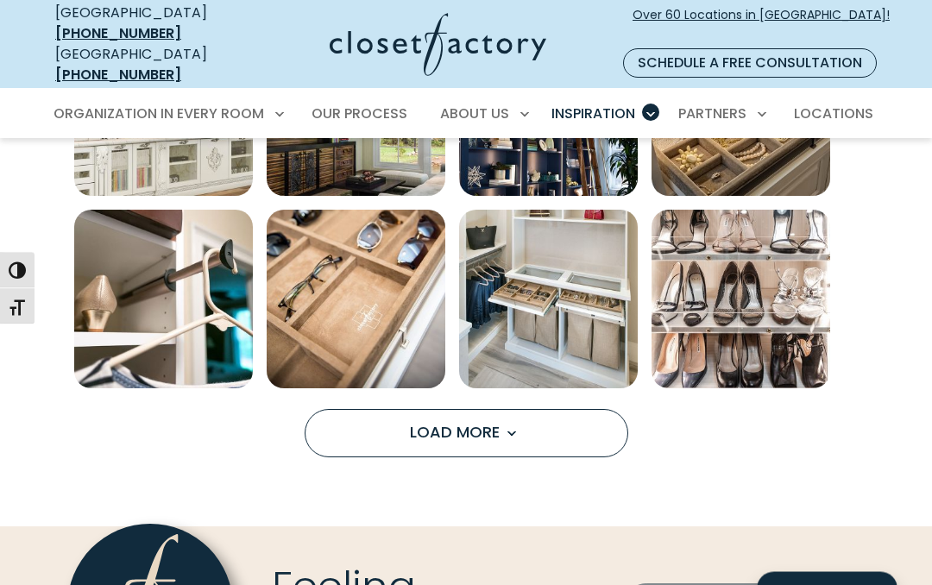
scroll to position [1123, 0]
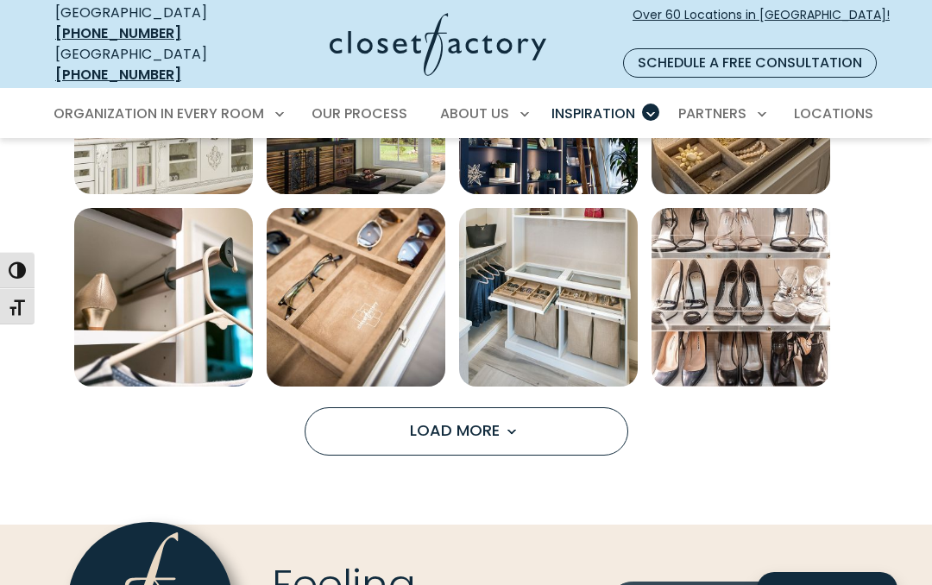
click at [542, 407] on button "Load More" at bounding box center [465, 431] width 323 height 48
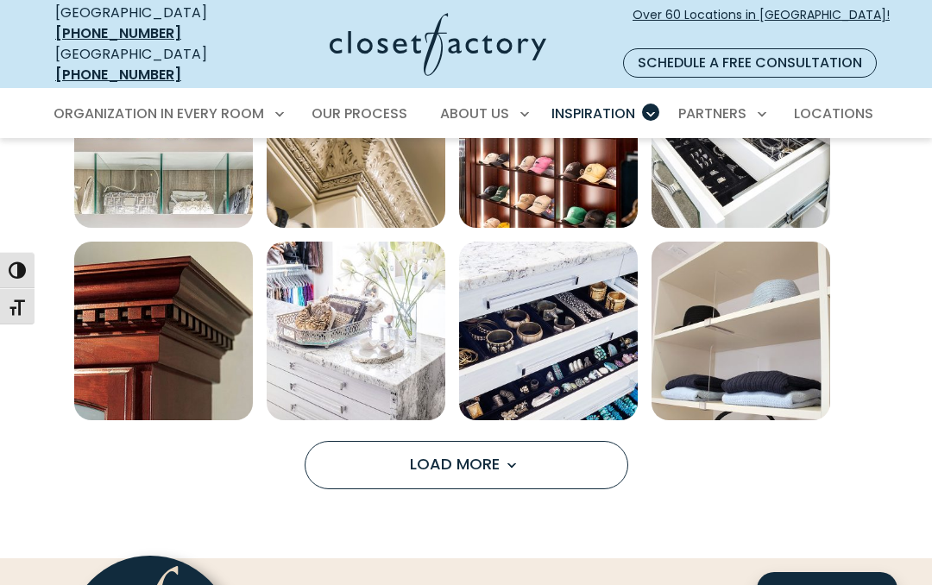
scroll to position [1836, 0]
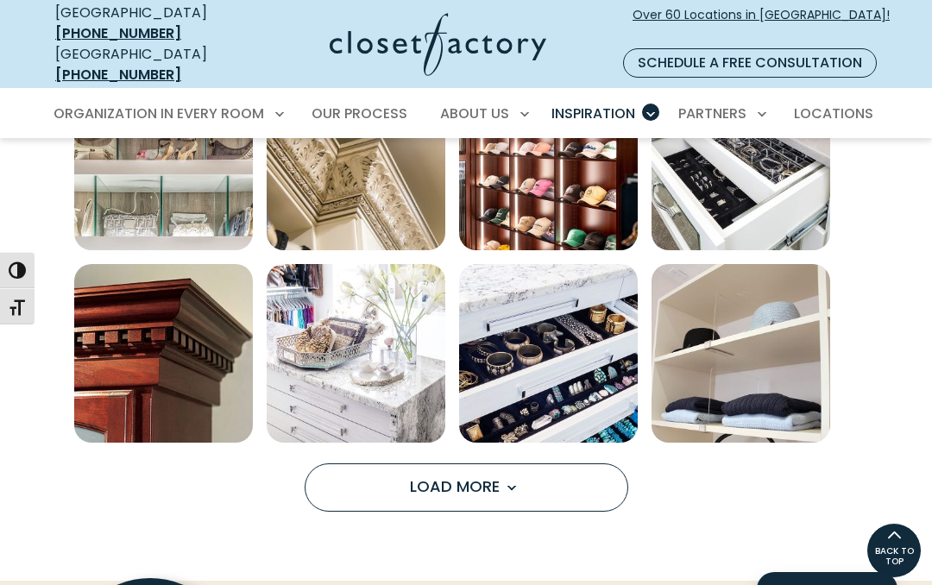
click at [504, 476] on span "Load more inspiration gallery images" at bounding box center [510, 487] width 22 height 22
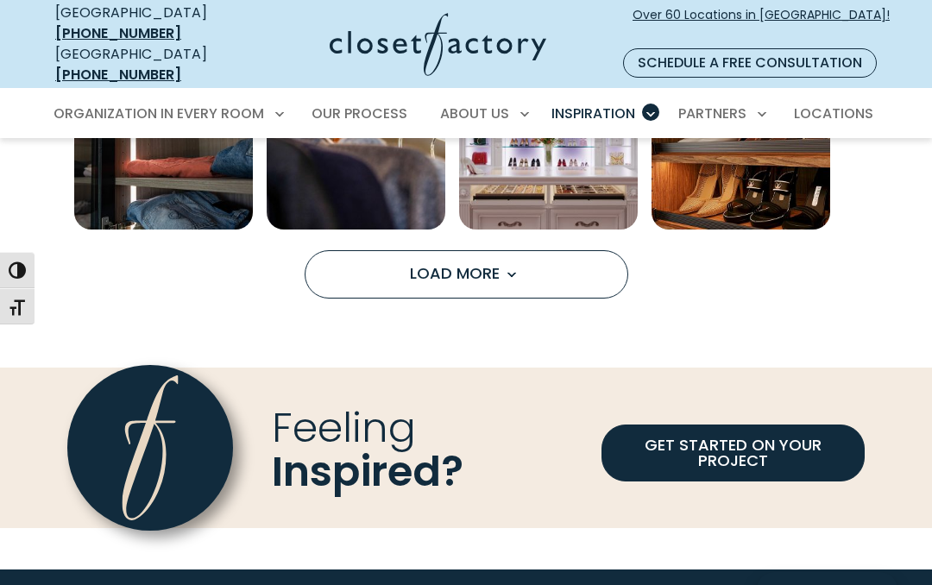
scroll to position [2827, 0]
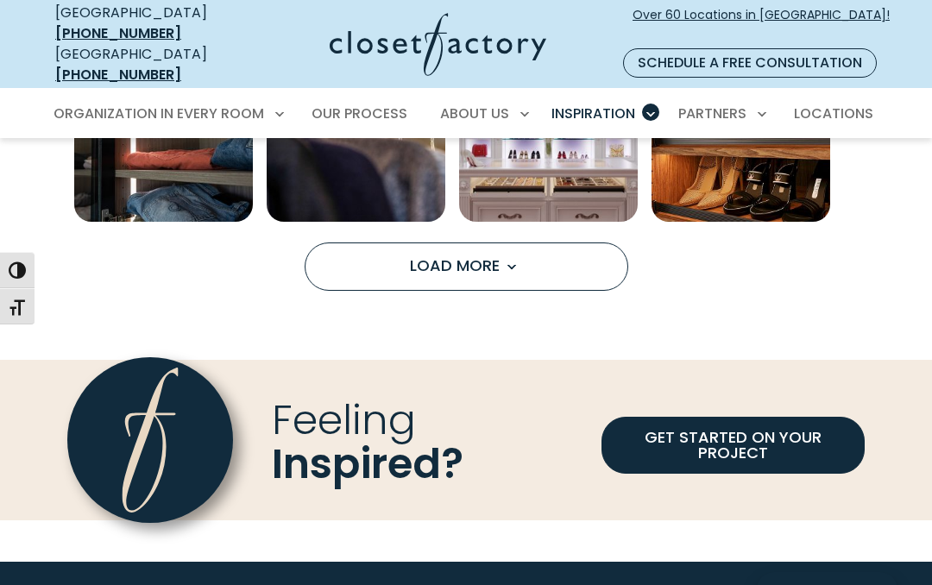
click at [516, 255] on span "Load more inspiration gallery images" at bounding box center [510, 266] width 22 height 22
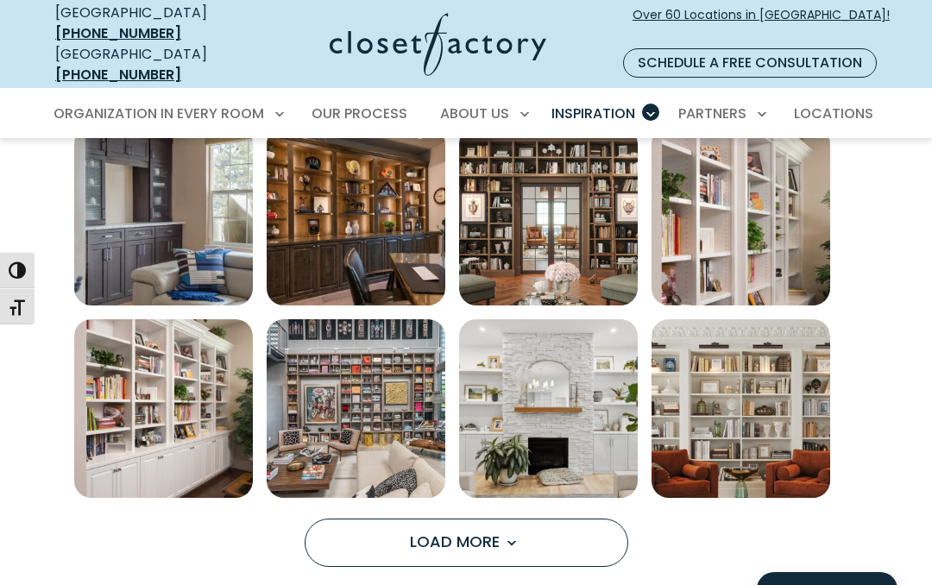
scroll to position [3395, 0]
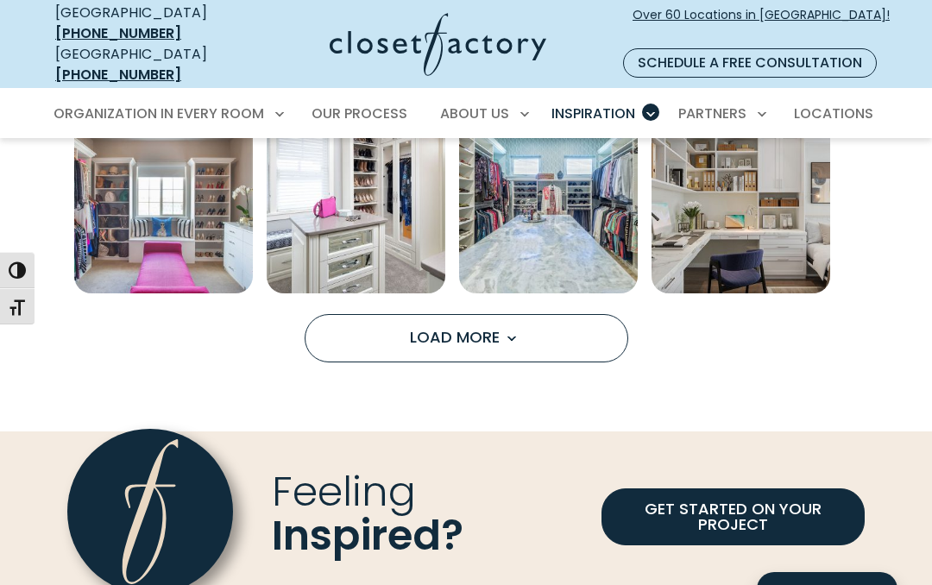
scroll to position [1240, 0]
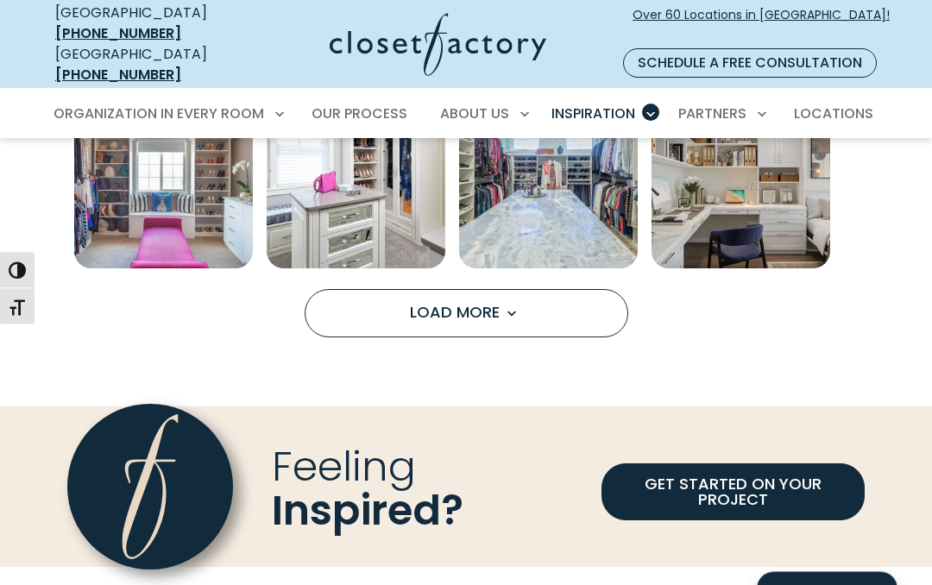
click at [563, 292] on button "Load More" at bounding box center [465, 314] width 323 height 48
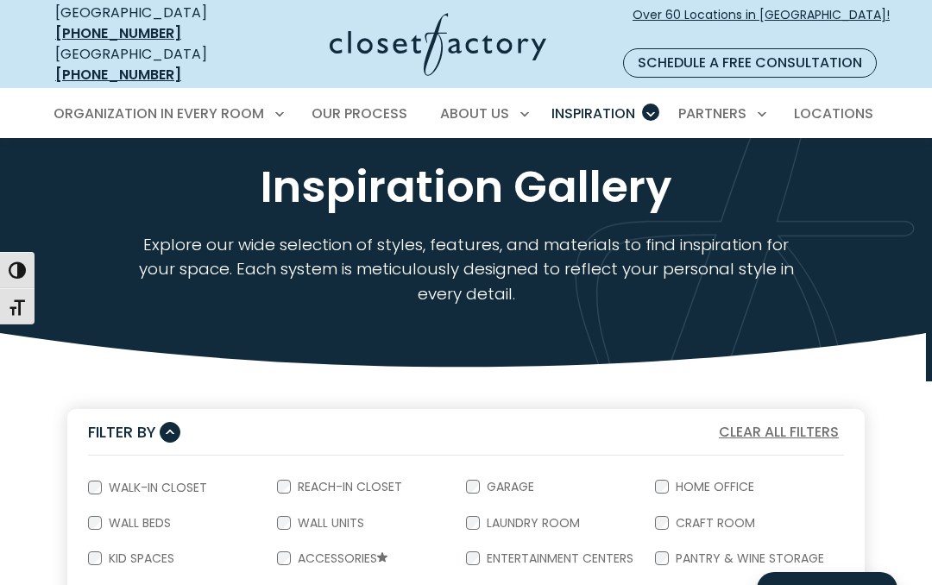
scroll to position [0, 0]
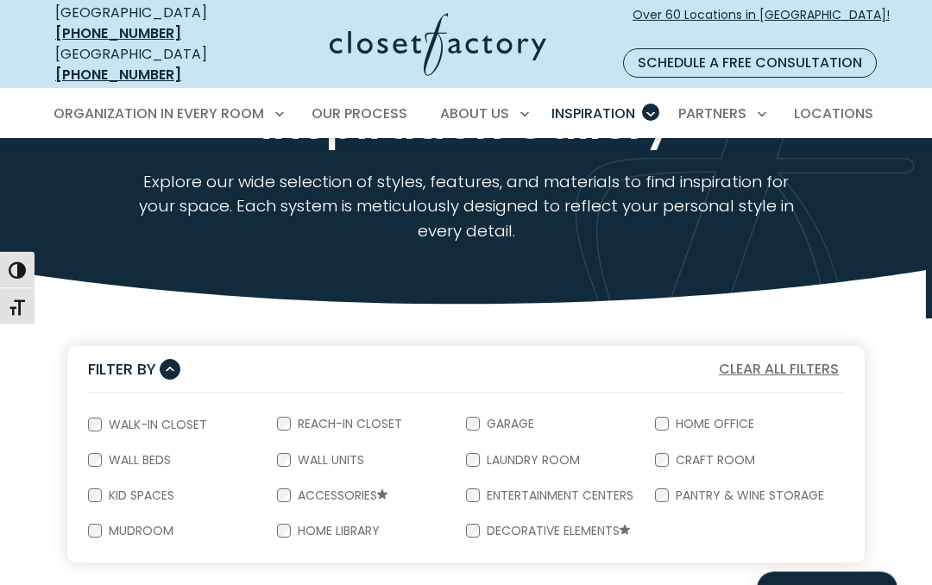
click at [796, 359] on button "Clear All Filters" at bounding box center [778, 370] width 130 height 22
click at [763, 358] on button "Clear All Filters" at bounding box center [778, 369] width 130 height 22
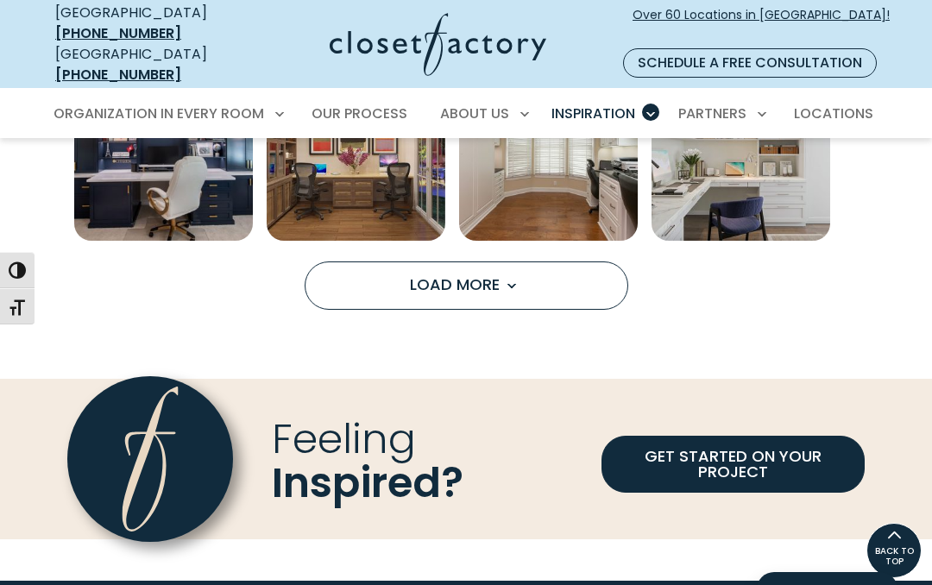
scroll to position [2055, 0]
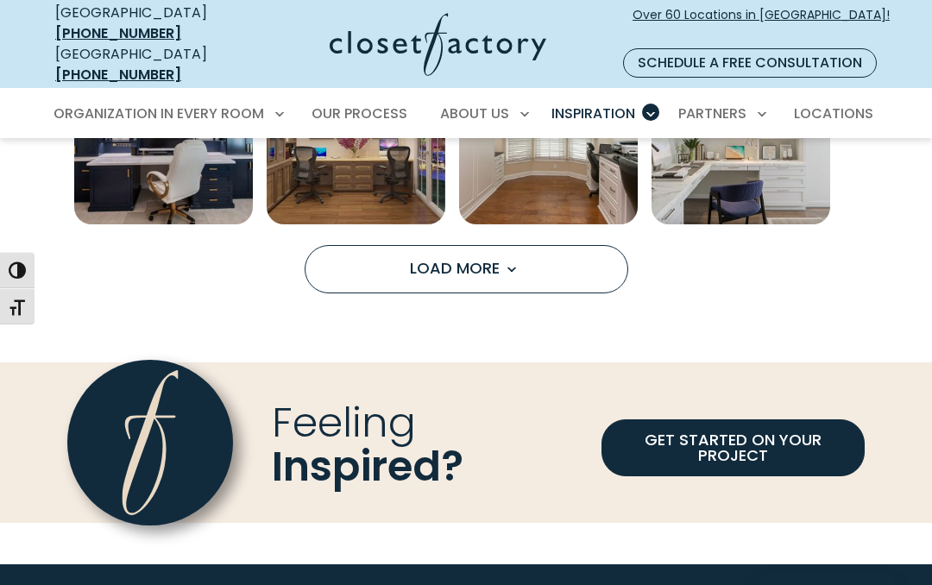
click at [456, 257] on span "Load More" at bounding box center [466, 268] width 112 height 22
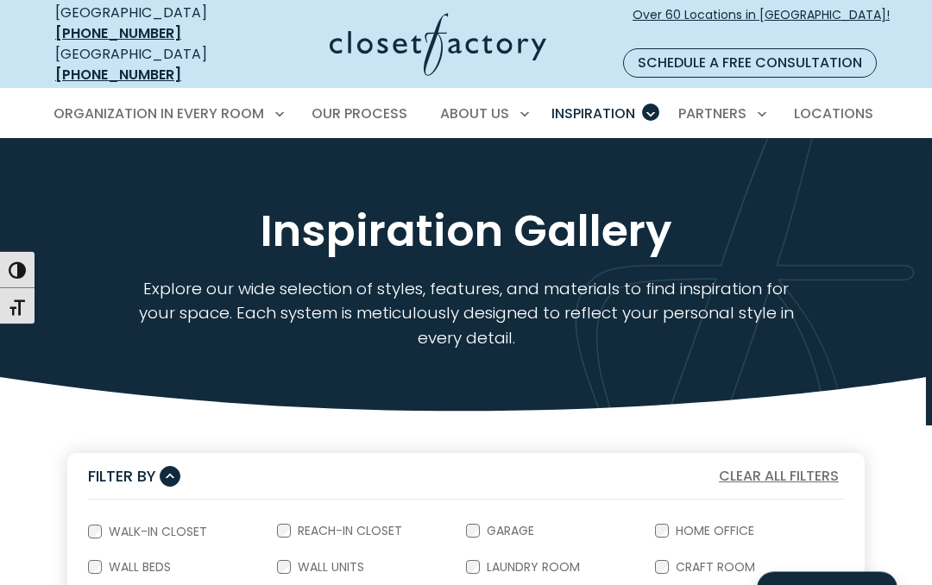
scroll to position [0, 0]
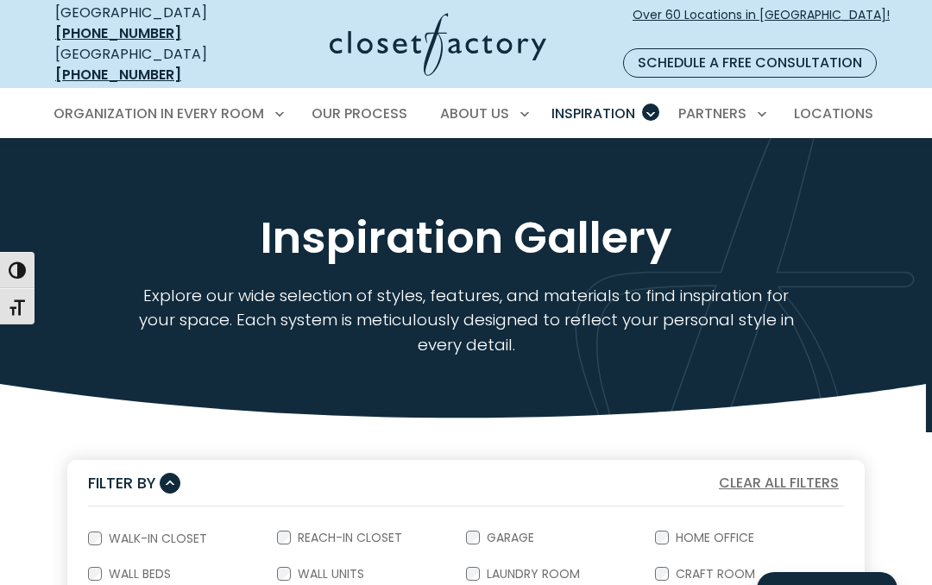
click at [356, 104] on span "Our Process" at bounding box center [359, 114] width 96 height 20
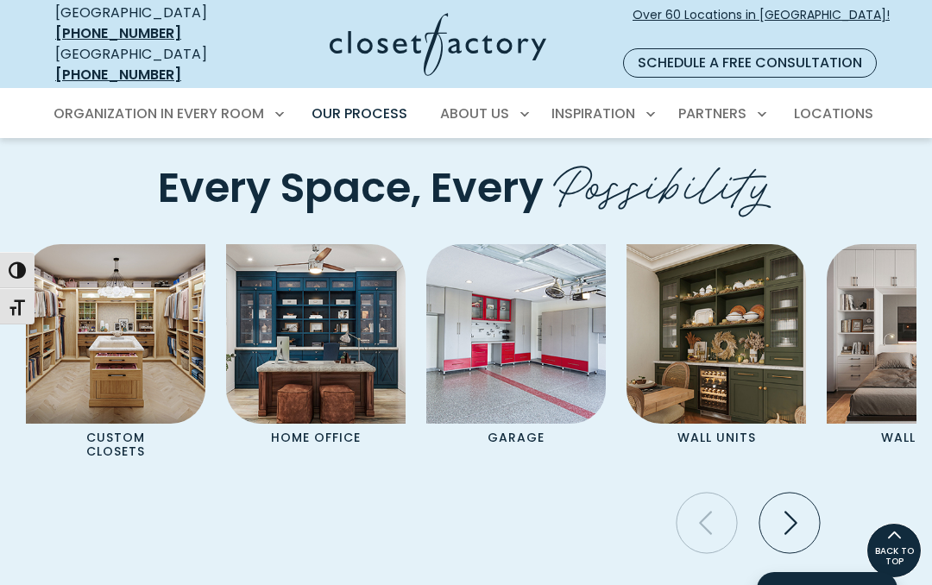
scroll to position [3417, 0]
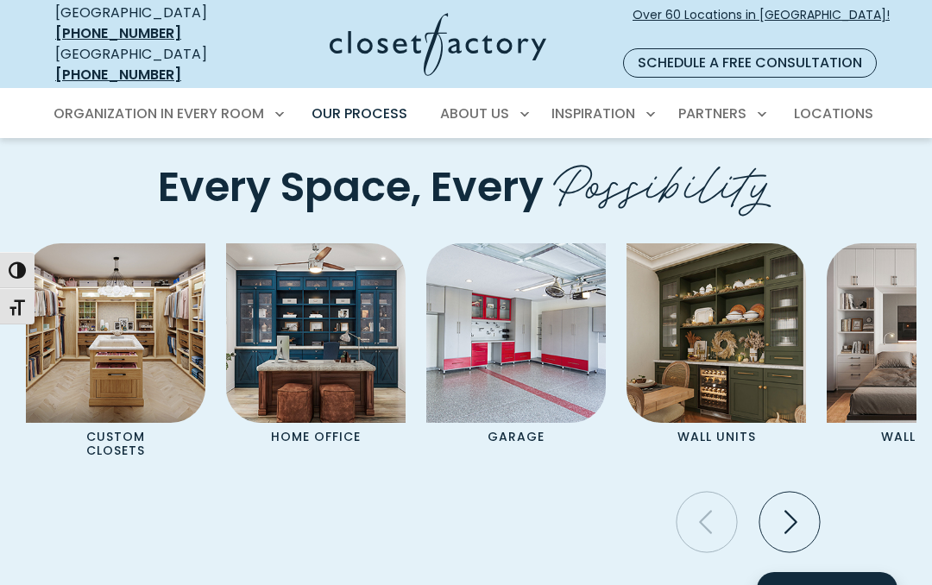
click at [736, 336] on img "Pages Gallery" at bounding box center [715, 332] width 179 height 179
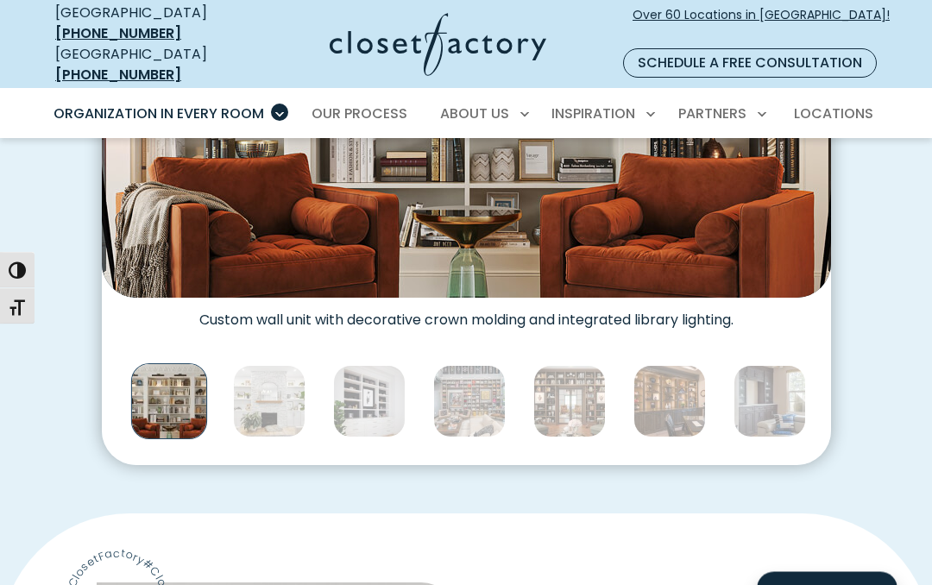
click at [761, 376] on img "Thumbnail Gallery" at bounding box center [769, 402] width 72 height 72
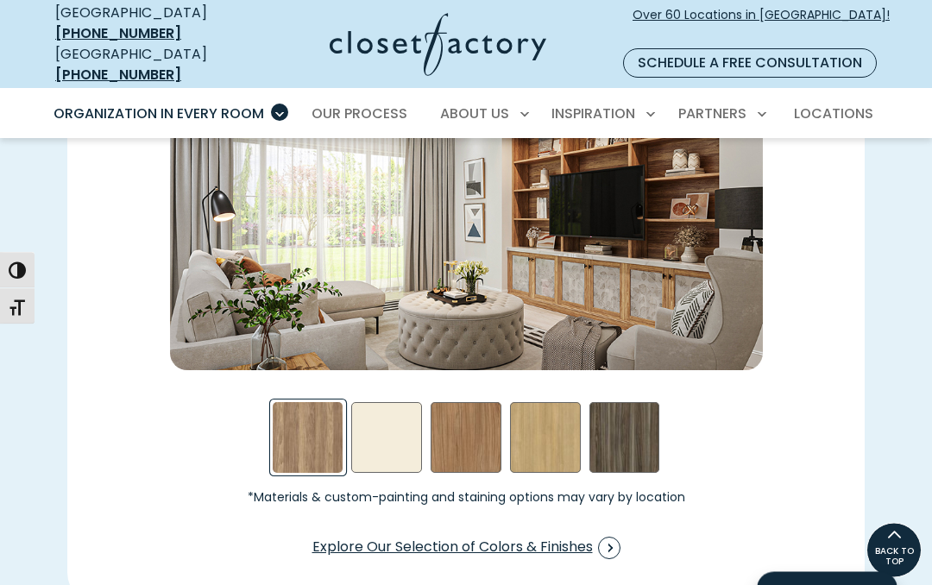
scroll to position [2426, 0]
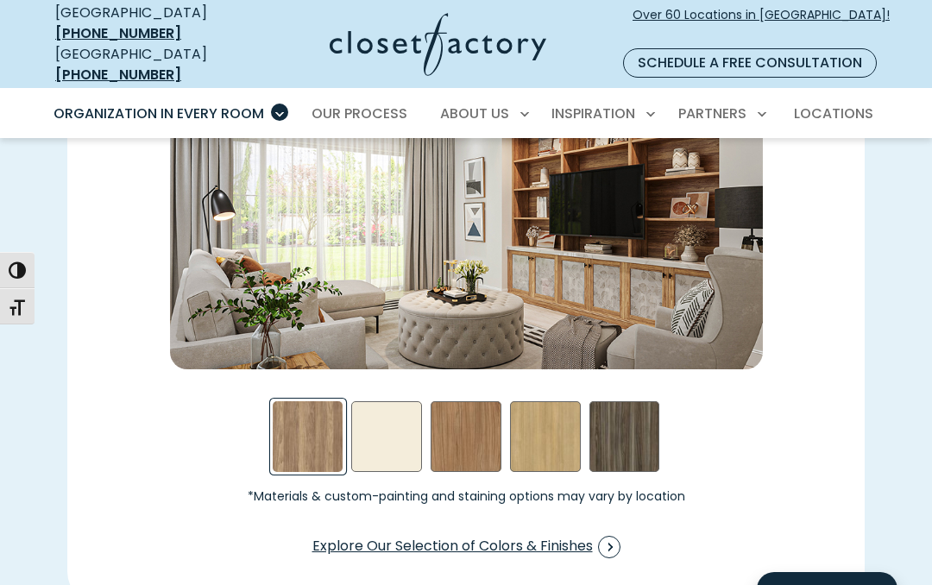
click at [577, 536] on span "Explore Our Selection of Colors & Finishes" at bounding box center [466, 547] width 308 height 22
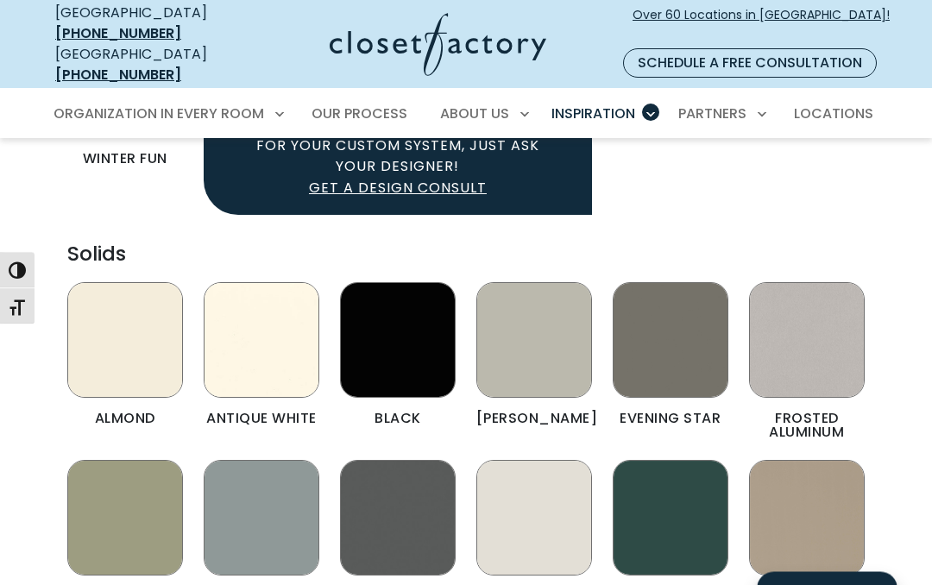
scroll to position [1619, 0]
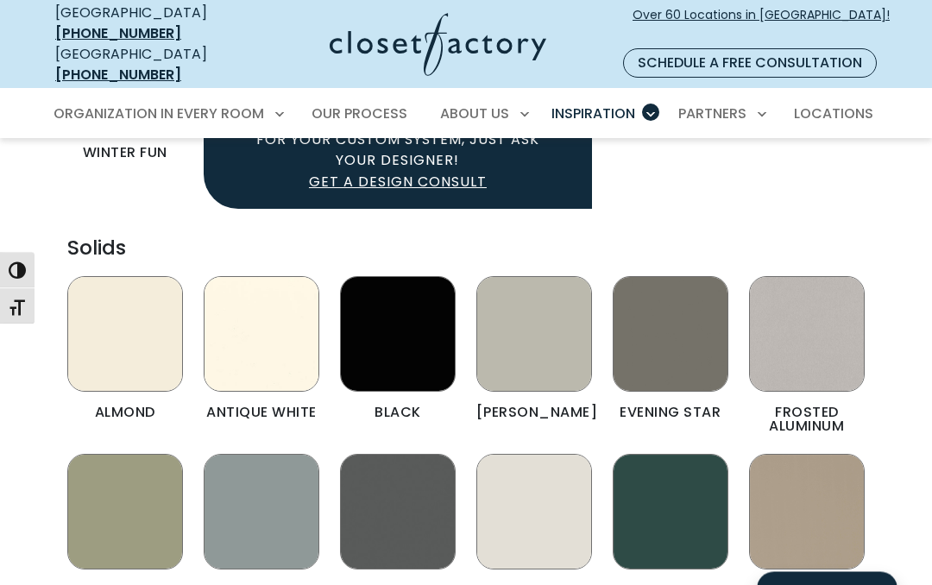
click at [134, 584] on figcaption "Sage" at bounding box center [125, 591] width 116 height 14
click at [120, 455] on img "Color & Finishes" at bounding box center [125, 513] width 116 height 116
click at [119, 455] on img "Color & Finishes" at bounding box center [125, 513] width 116 height 116
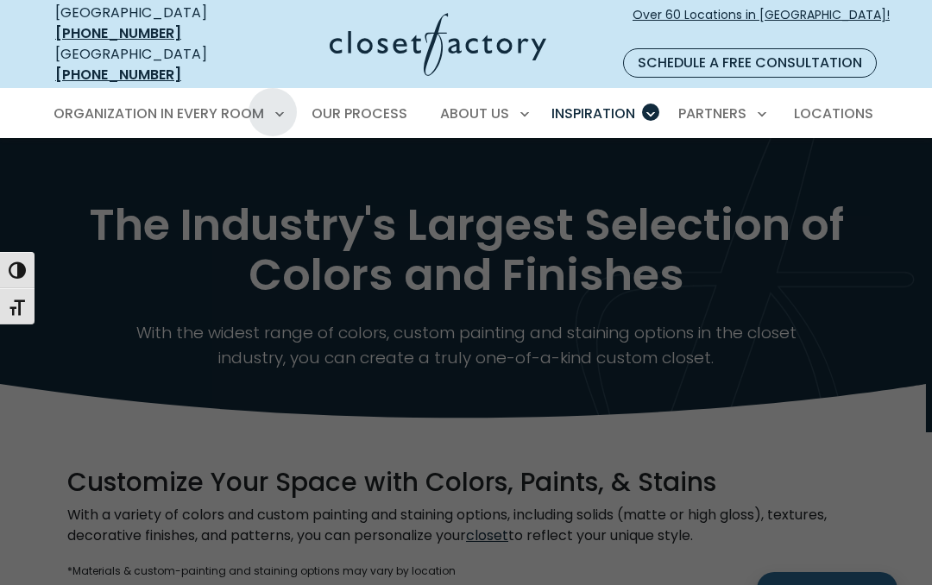
scroll to position [0, 0]
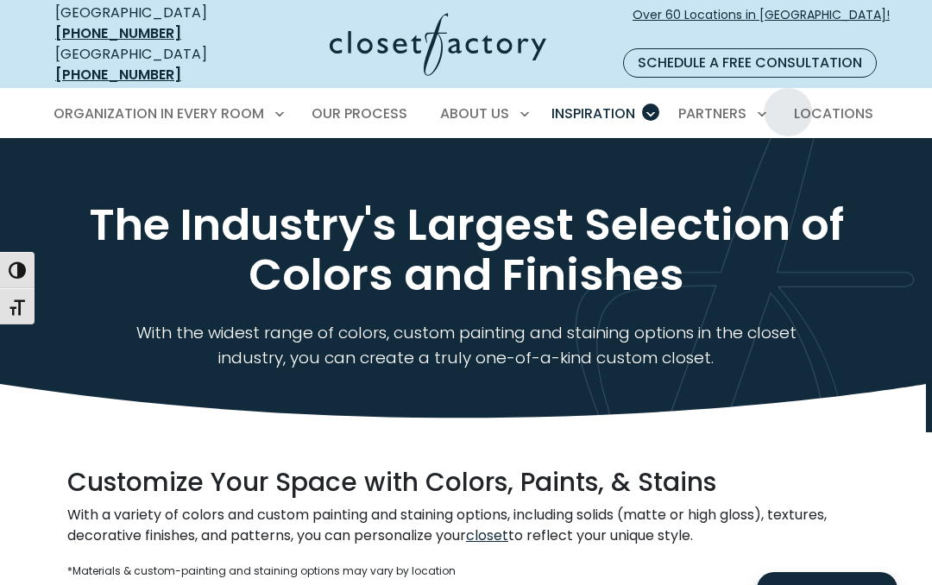
click at [836, 104] on span "Locations" at bounding box center [833, 114] width 79 height 20
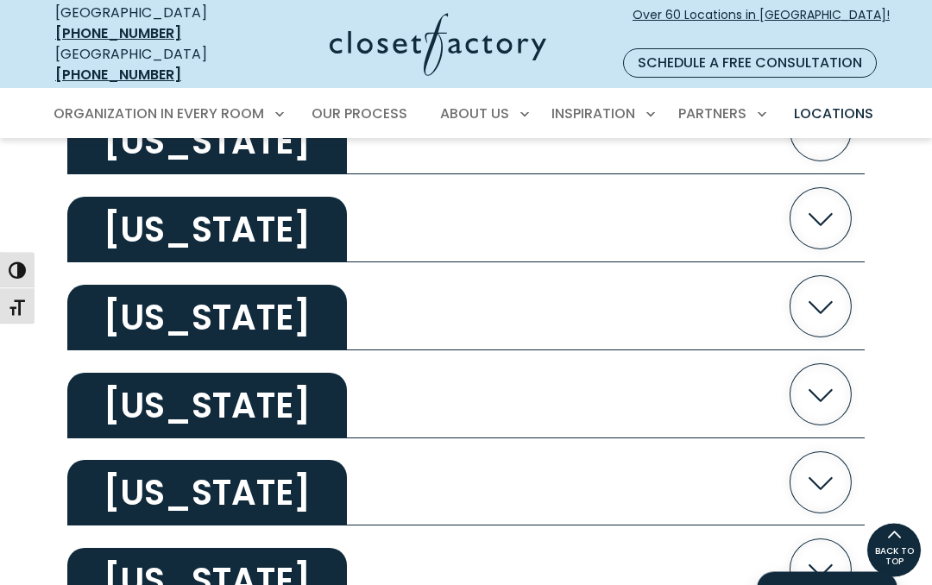
scroll to position [780, 0]
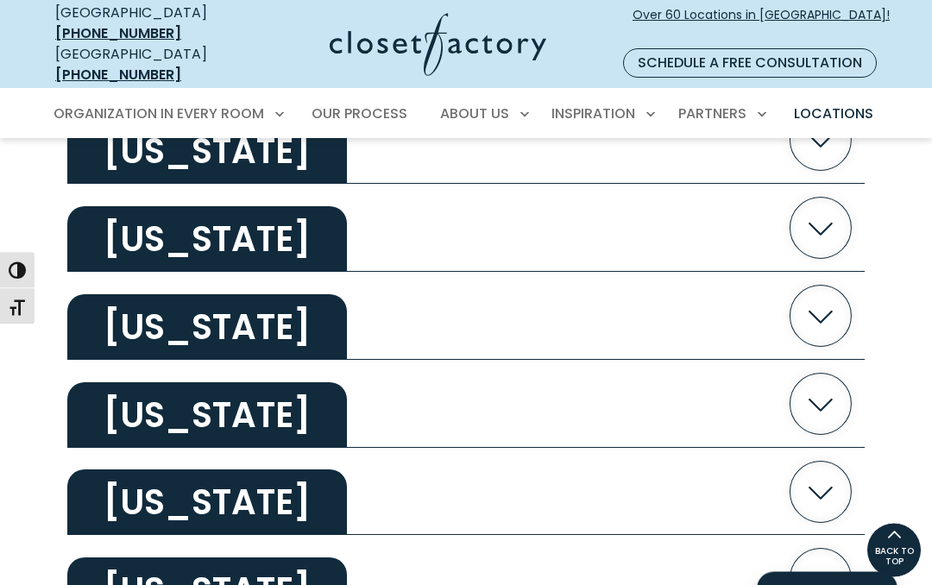
click at [808, 211] on icon "button" at bounding box center [820, 228] width 61 height 61
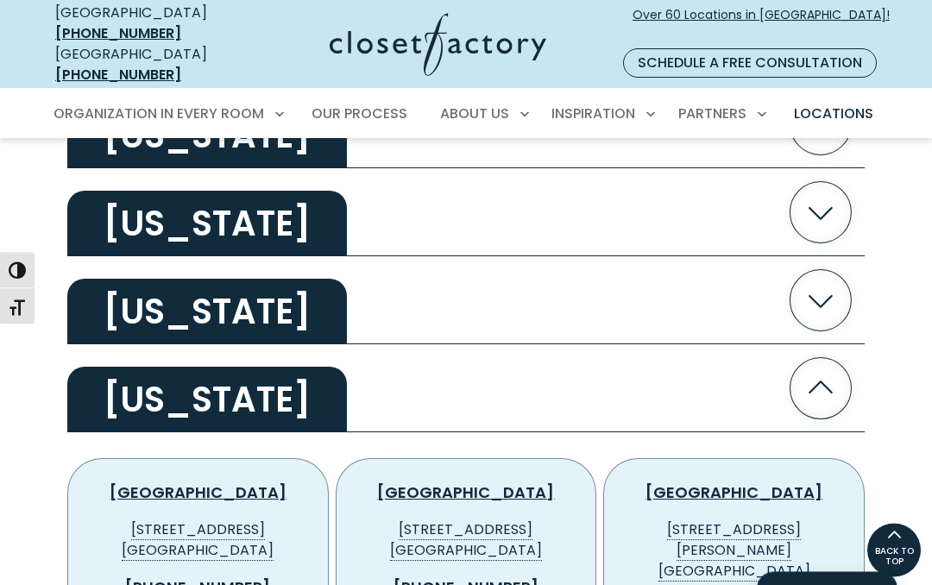
scroll to position [618, 0]
